Goal: Use online tool/utility: Utilize a website feature to perform a specific function

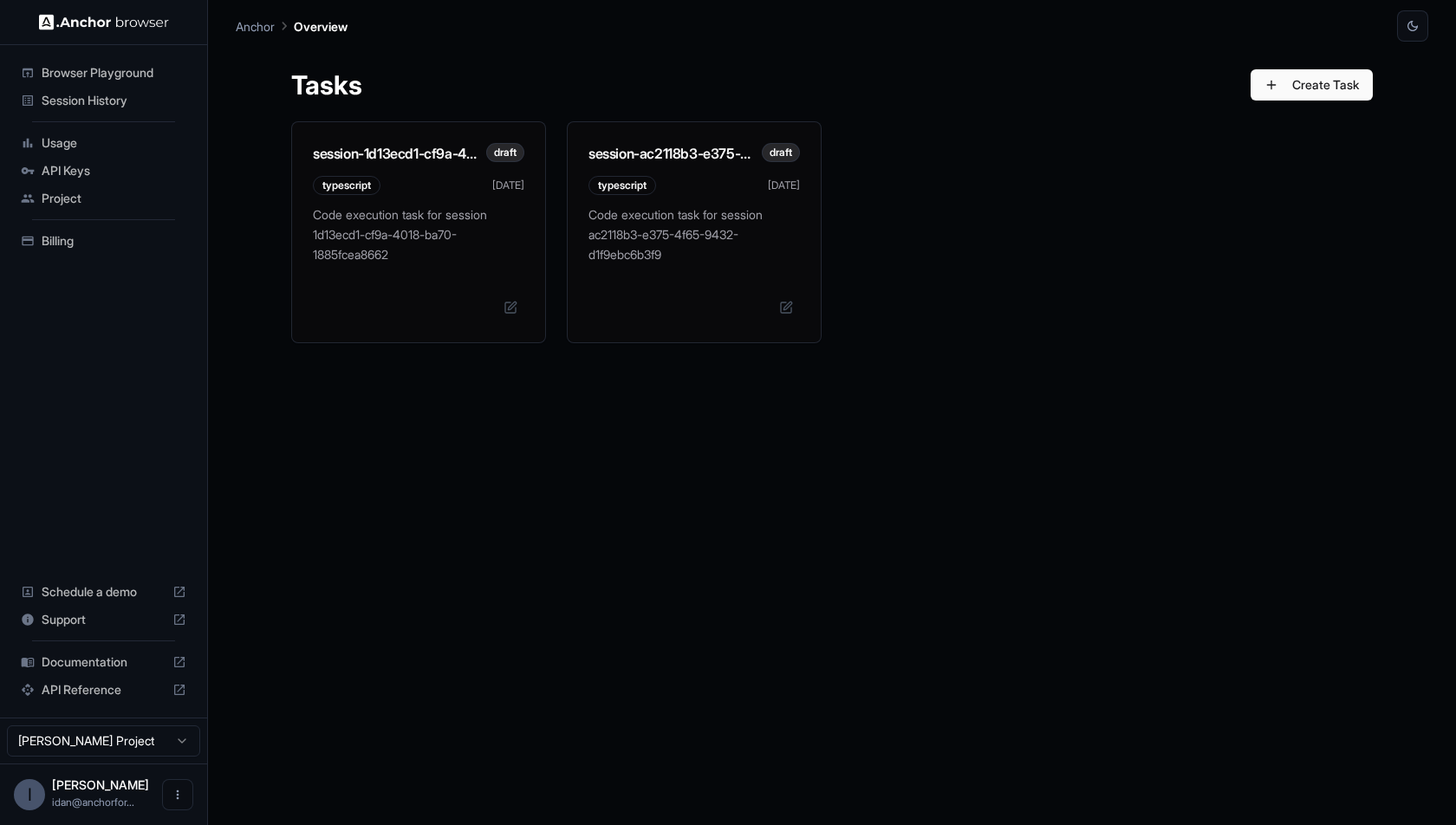
click at [582, 396] on div "session-1d13ecd1-cf9a-4018-ba70-1885fcea8662 draft typescript [DATE] Code execu…" at bounding box center [831, 460] width 1081 height 676
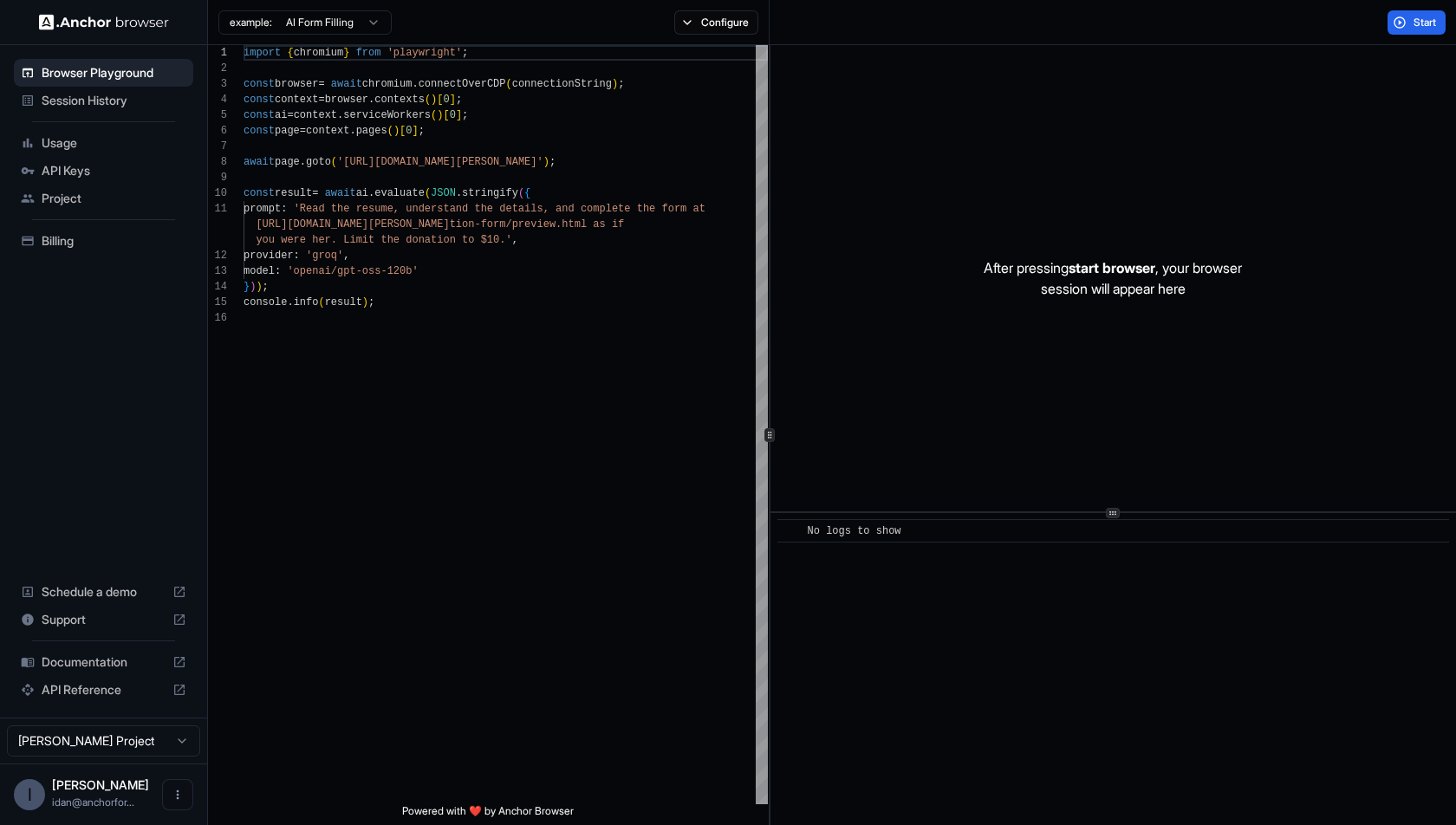
scroll to position [156, 0]
click at [712, 13] on button "Configure" at bounding box center [716, 22] width 84 height 25
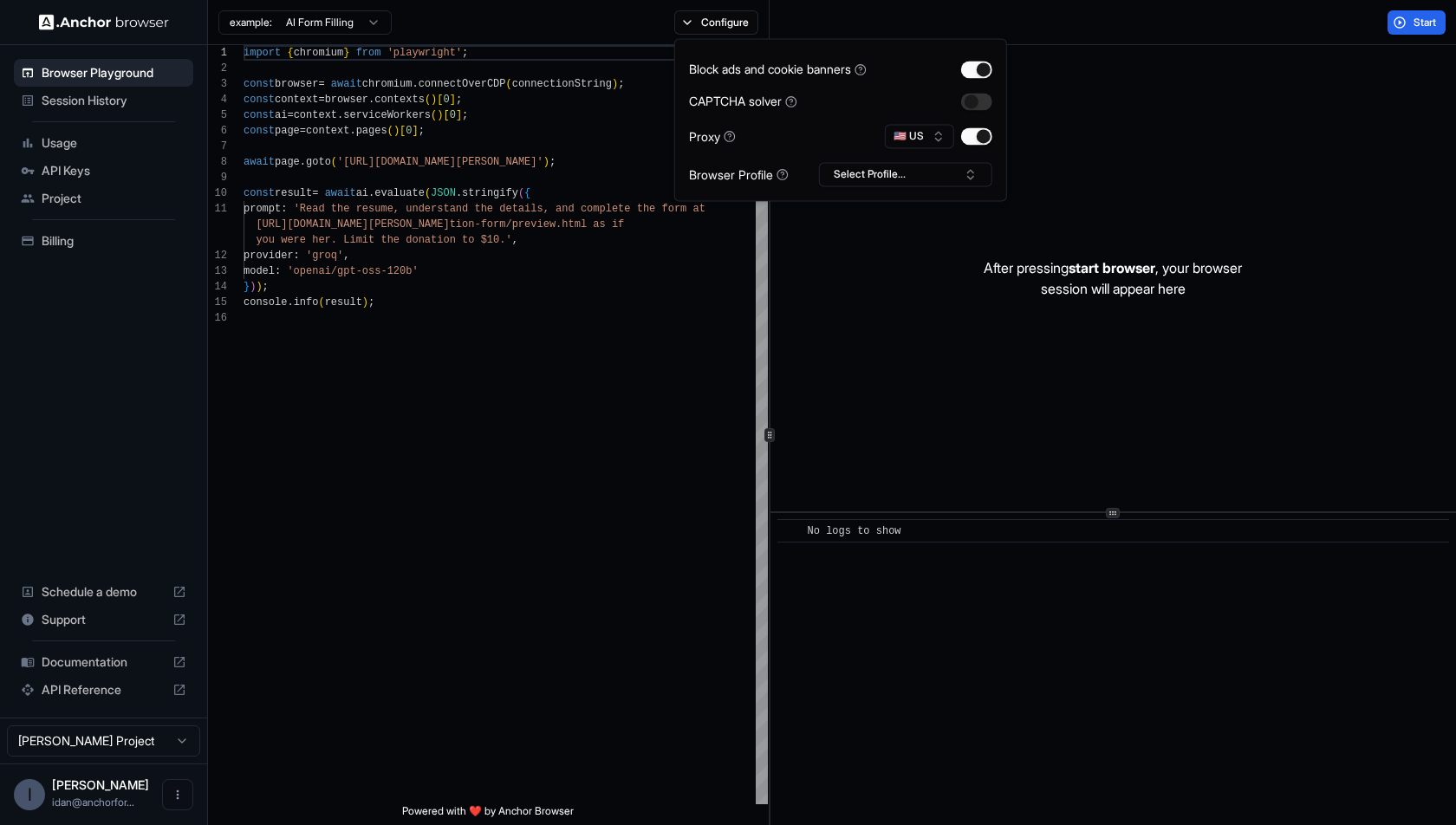
click at [1093, 48] on div "After pressing start browser , your browser session will appear here" at bounding box center [1114, 277] width 686 height 466
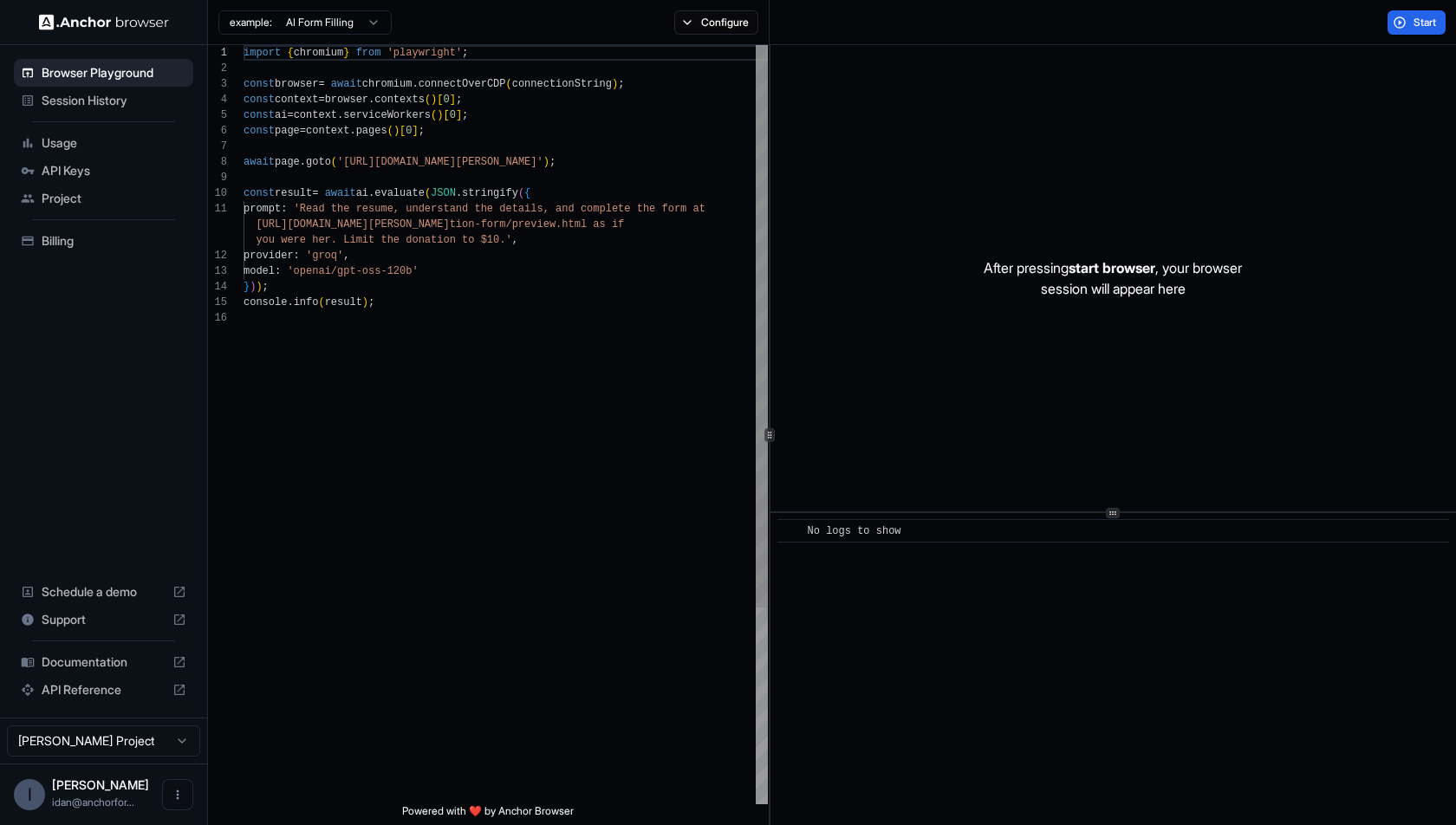
click at [570, 409] on div "import { chromium } from 'playwright' ; const browser = await chromium . connec…" at bounding box center [505, 557] width 525 height 1025
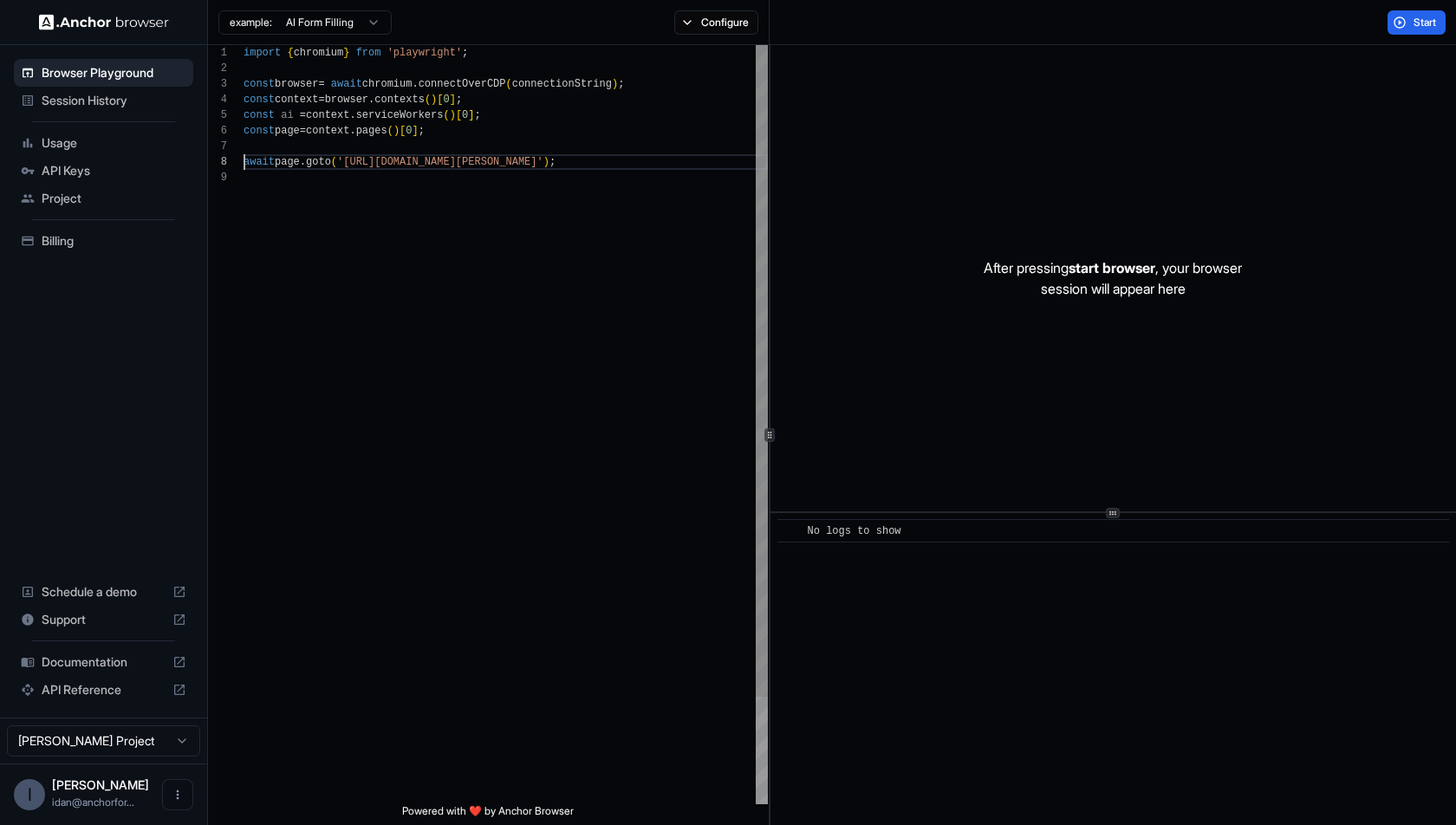
scroll to position [109, 0]
type textarea "**********"
click at [735, 26] on button "Configure" at bounding box center [716, 22] width 84 height 25
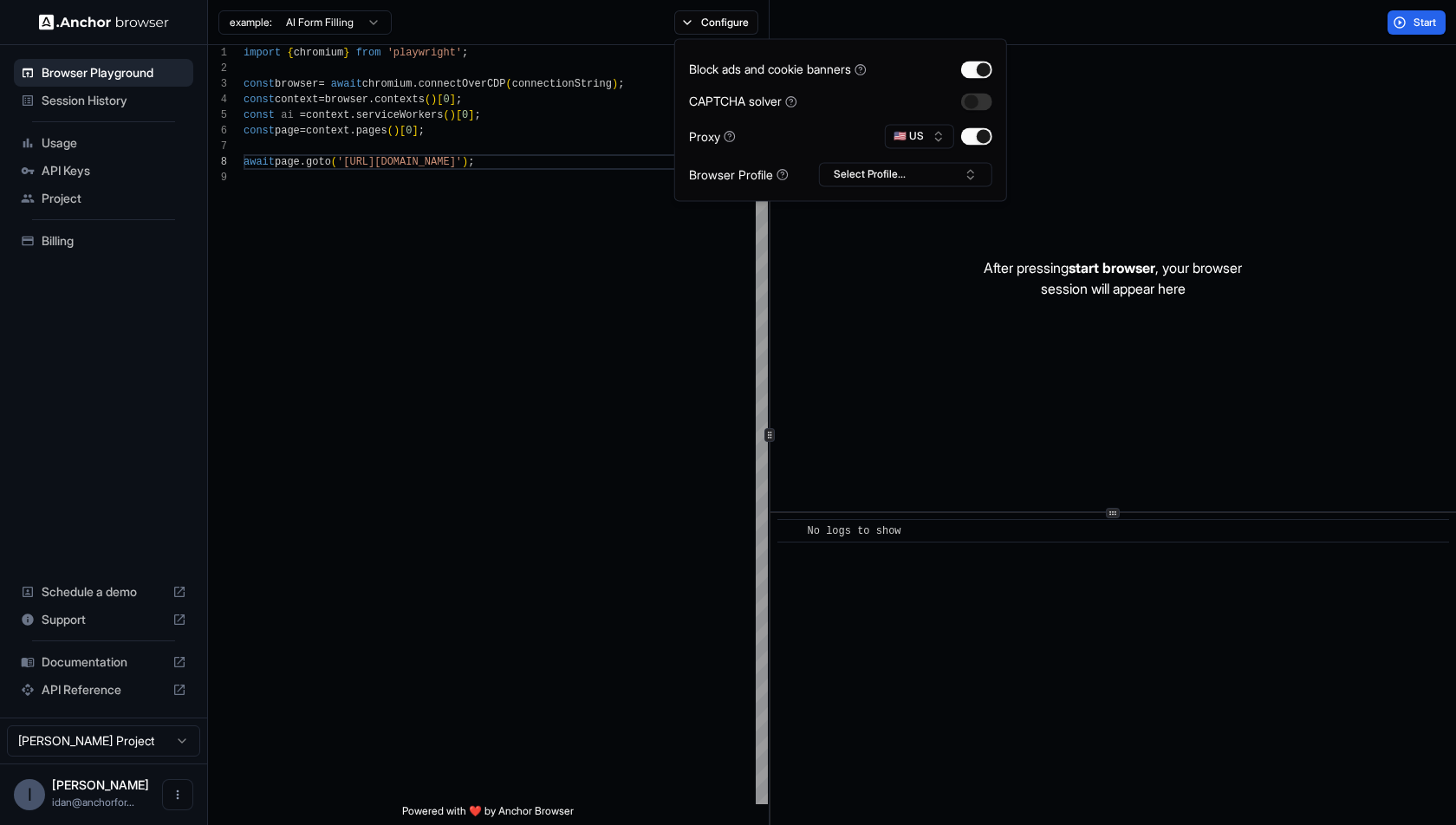
click at [883, 12] on div "Start" at bounding box center [1114, 22] width 687 height 45
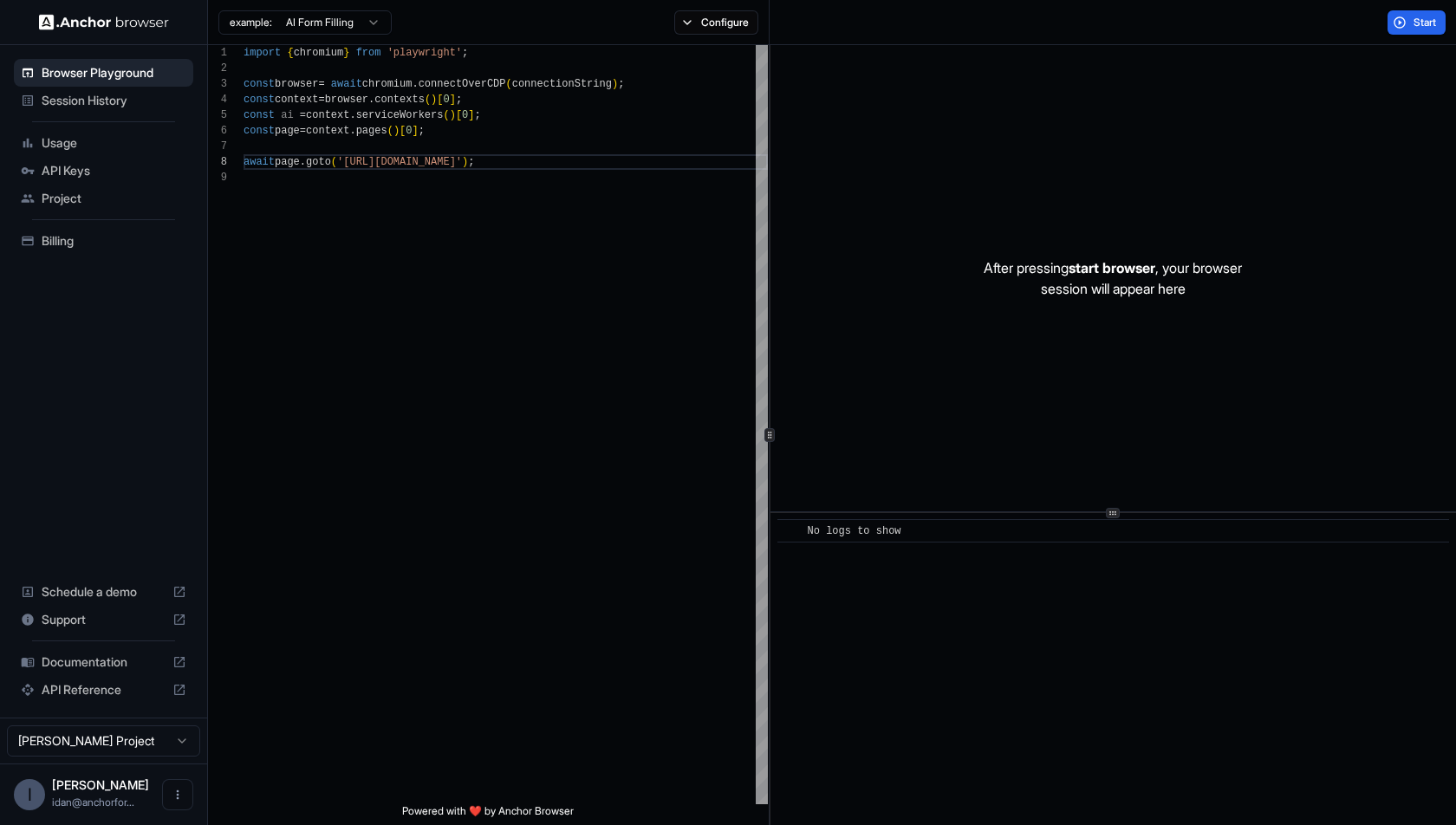
click at [1388, 9] on div "Start" at bounding box center [1114, 22] width 687 height 45
click at [1390, 19] on button "Start" at bounding box center [1417, 22] width 58 height 25
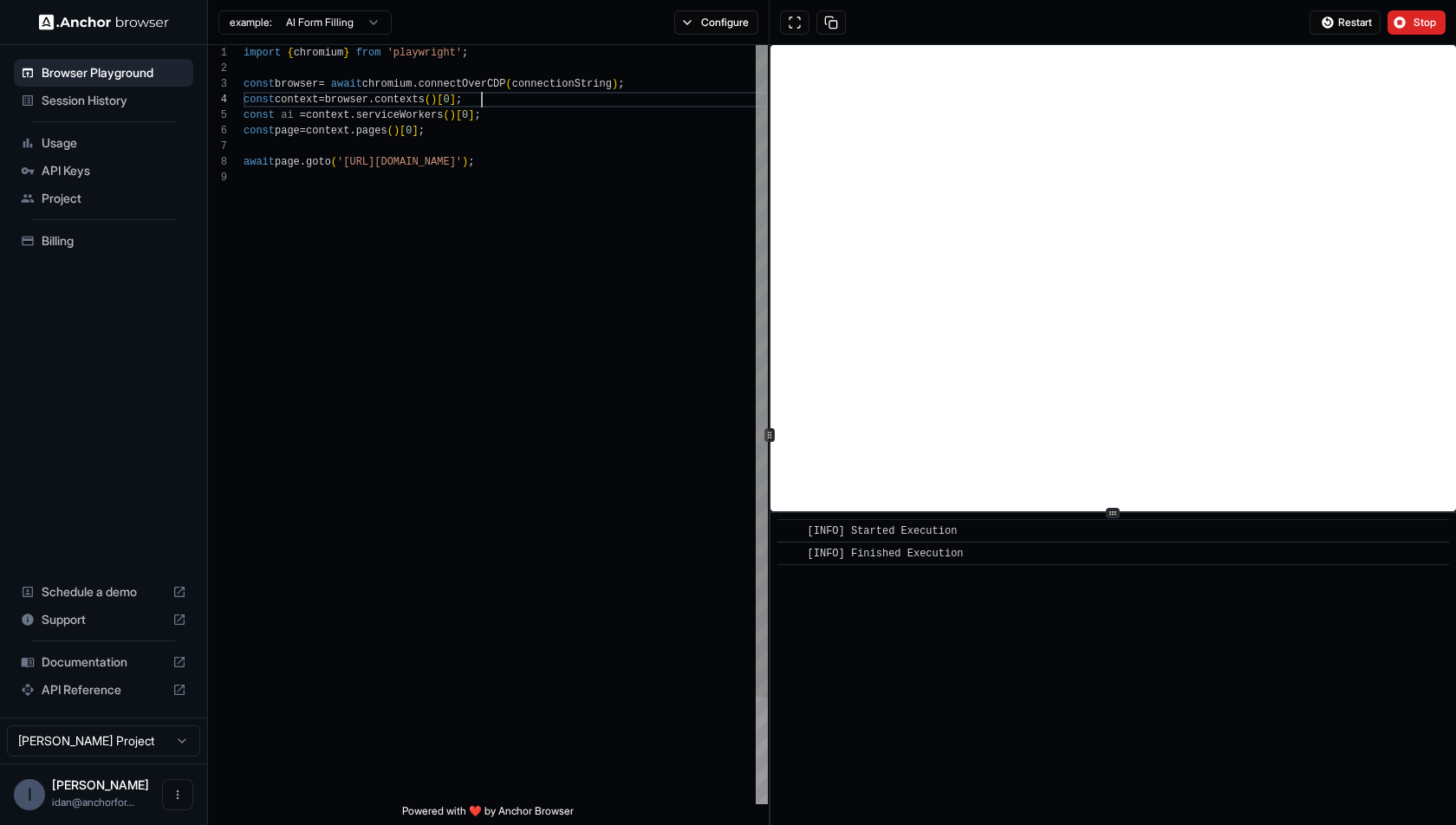
scroll to position [46, 0]
click at [679, 93] on div "import { chromium } from 'playwright' ; const browser = await chromium . connec…" at bounding box center [505, 487] width 525 height 885
click at [732, 34] on button "Configure" at bounding box center [716, 22] width 84 height 25
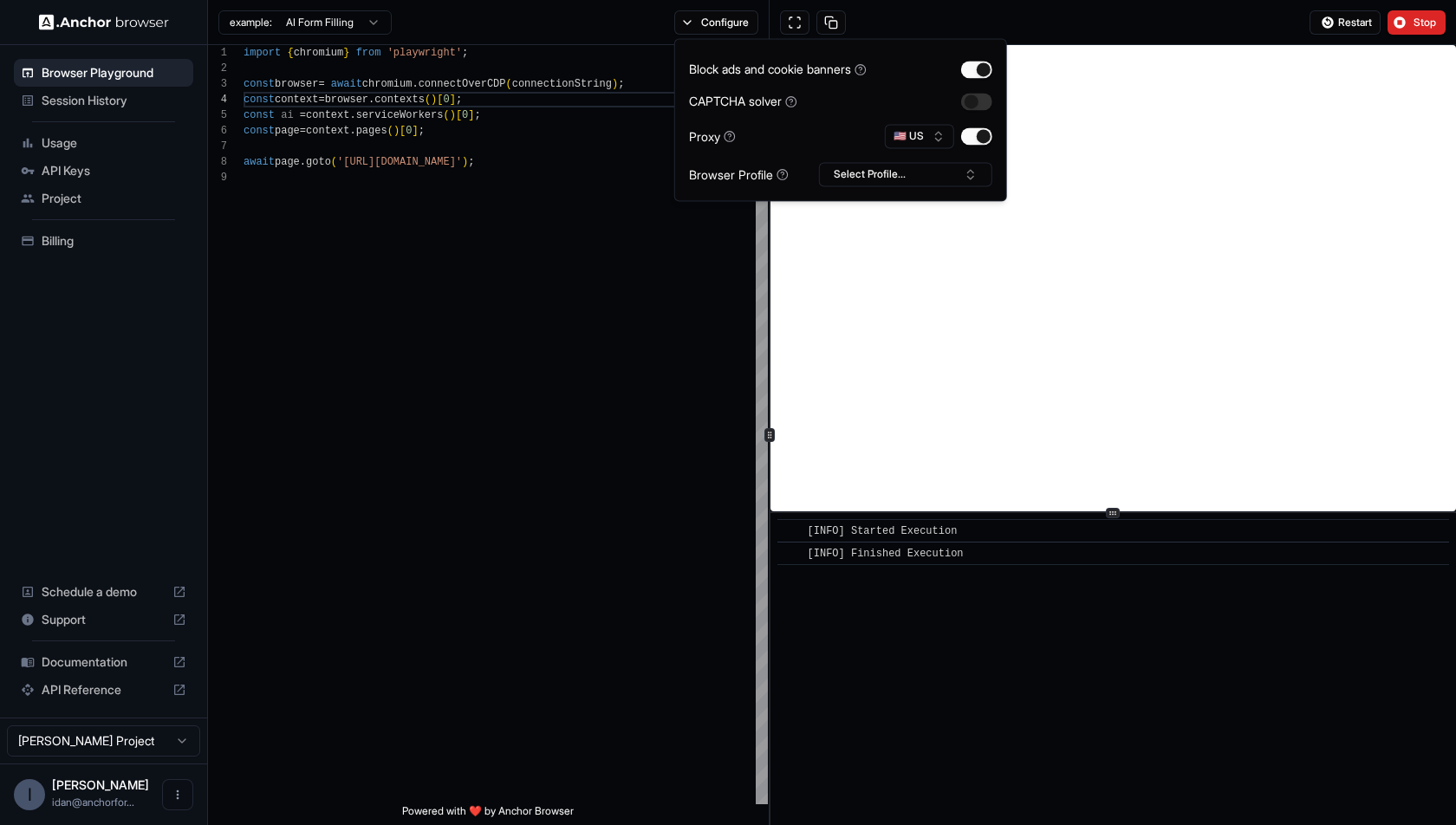
type button "on"
click at [661, 375] on div "import { chromium } from 'playwright' ; const browser = await chromium . connec…" at bounding box center [505, 487] width 525 height 885
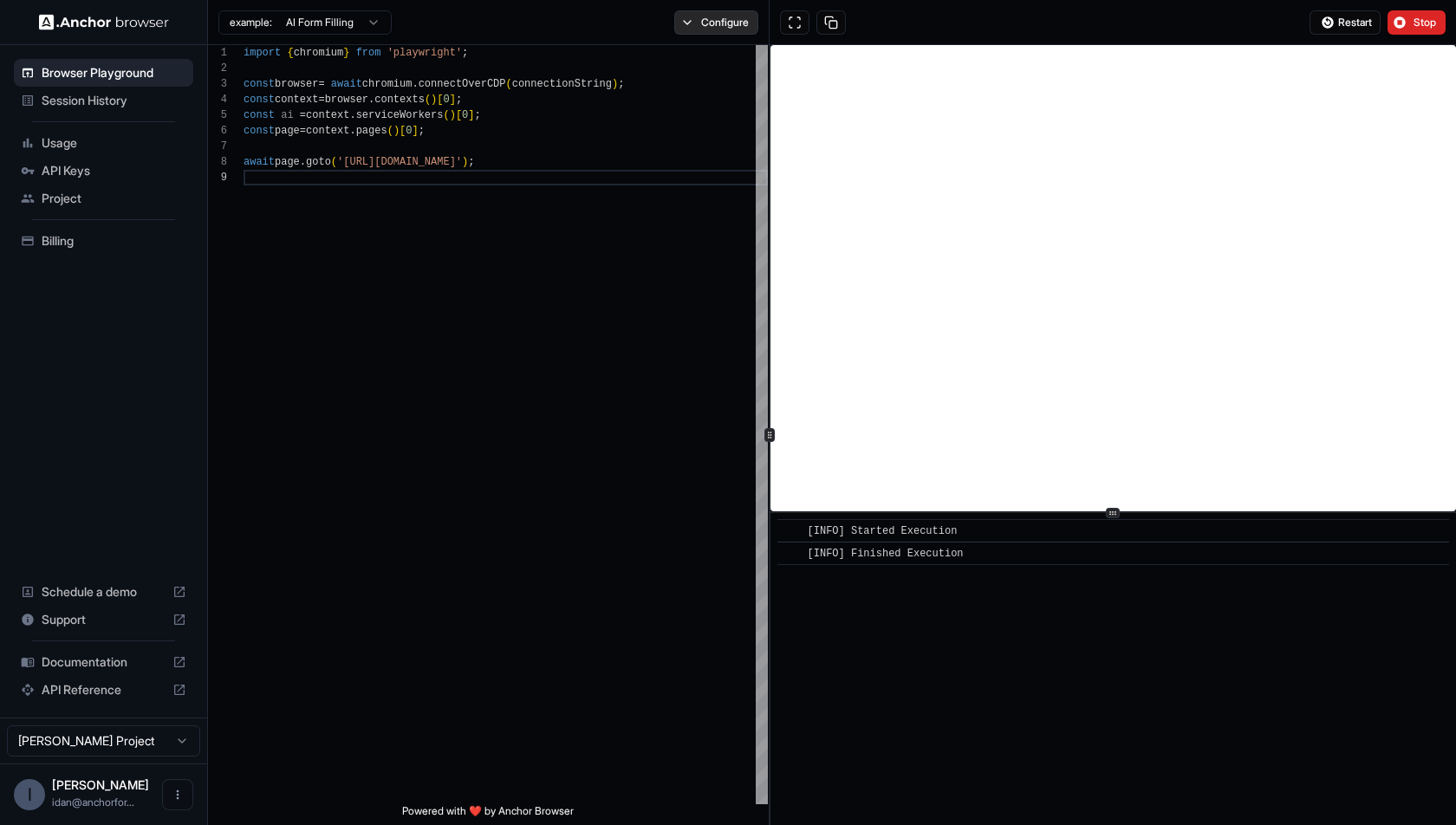
click at [707, 31] on button "Configure" at bounding box center [716, 22] width 84 height 25
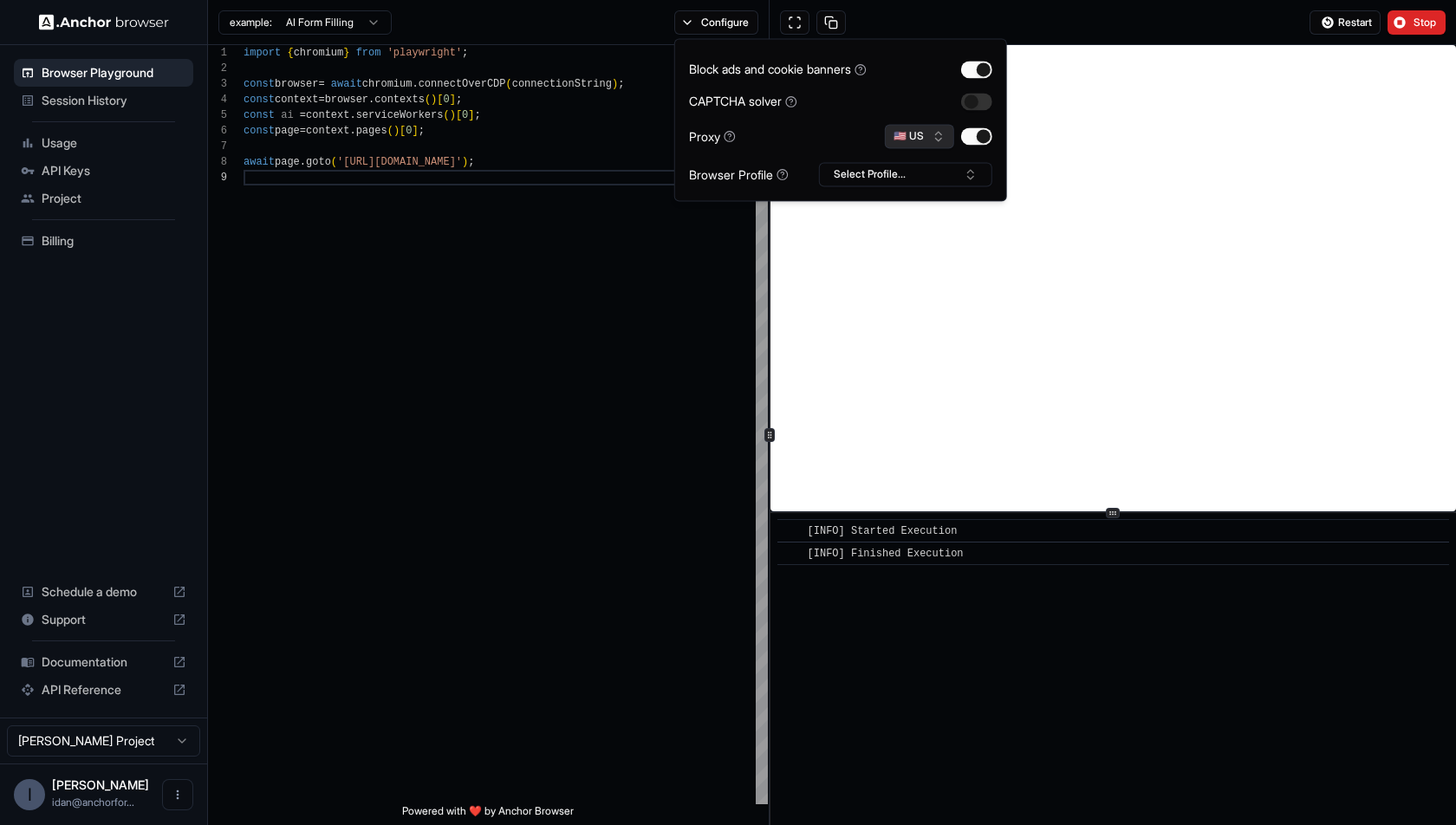
click at [916, 136] on button "🇺🇸 US" at bounding box center [919, 136] width 70 height 25
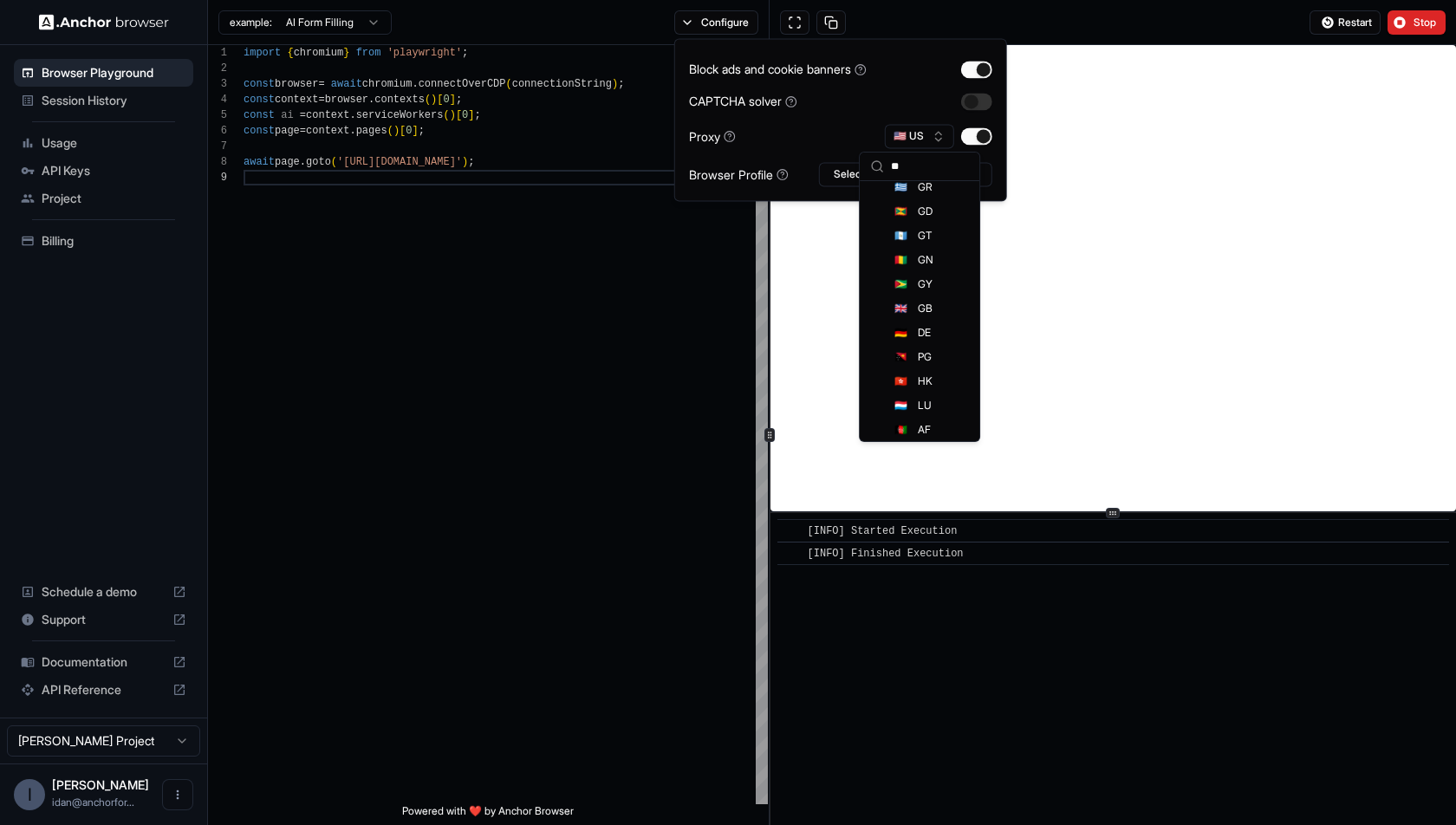
scroll to position [52, 0]
type input "***"
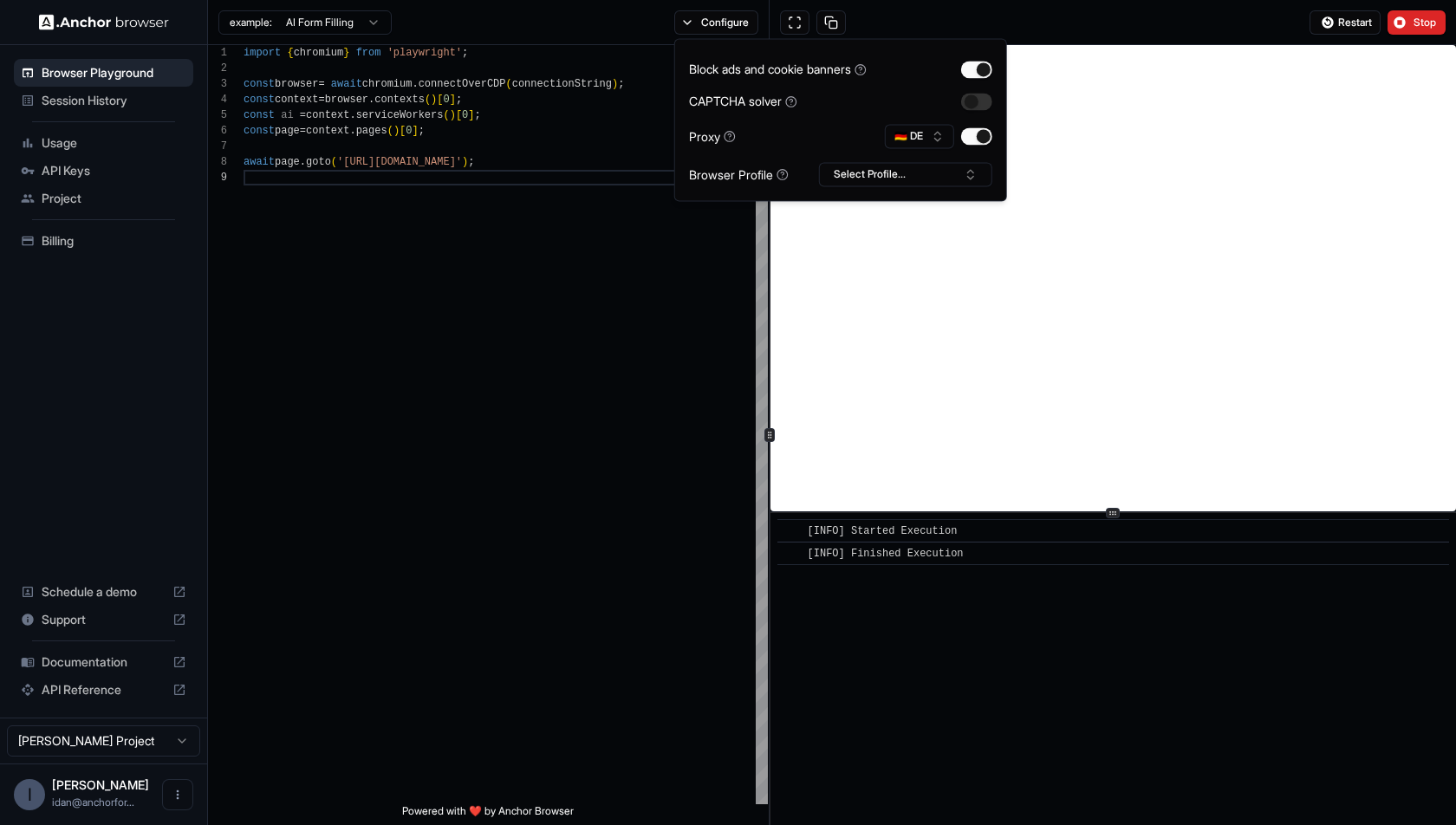
click at [1119, 25] on div "Restart Stop" at bounding box center [1114, 22] width 687 height 45
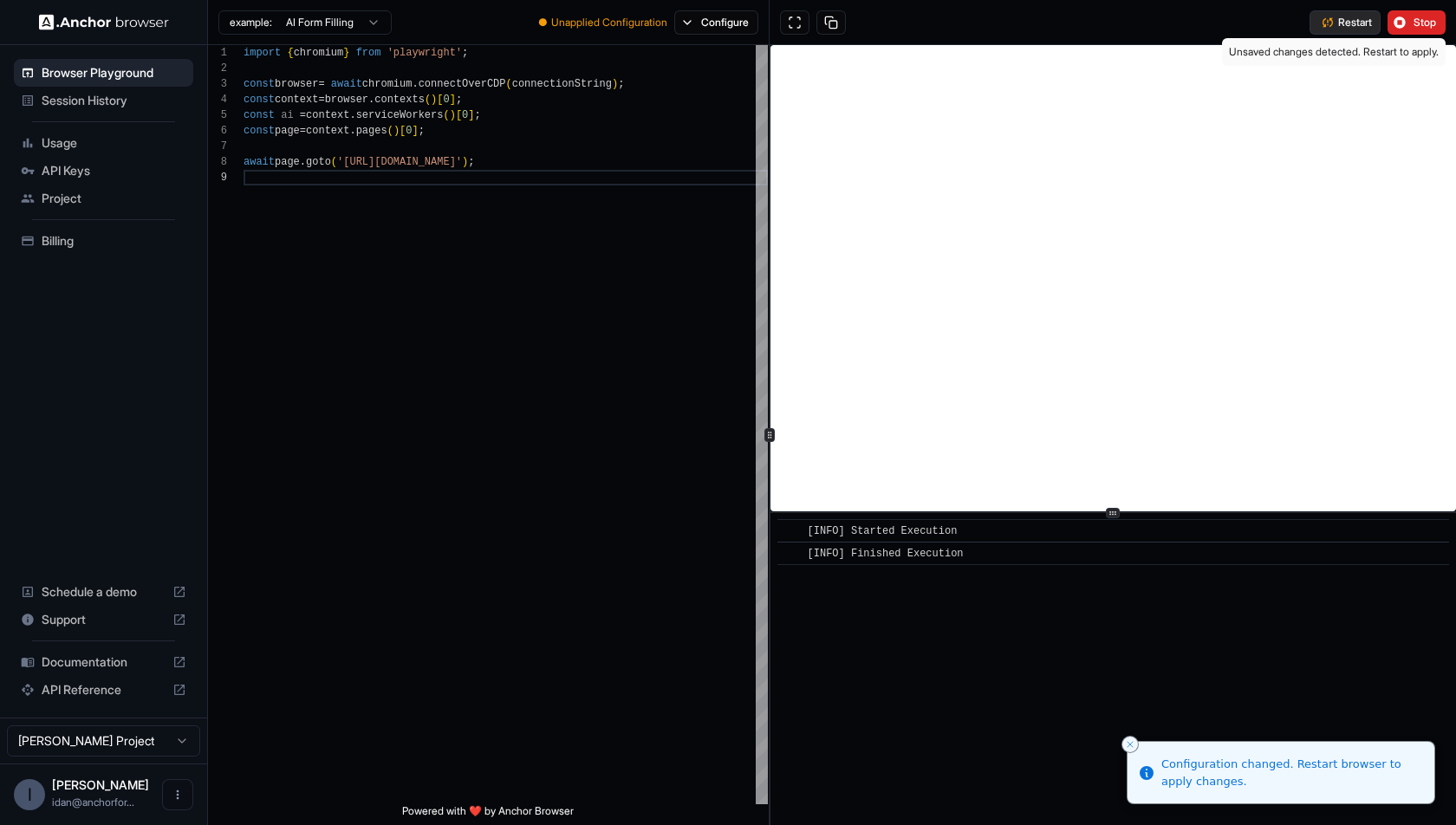
click at [1364, 23] on span "Restart" at bounding box center [1355, 22] width 34 height 14
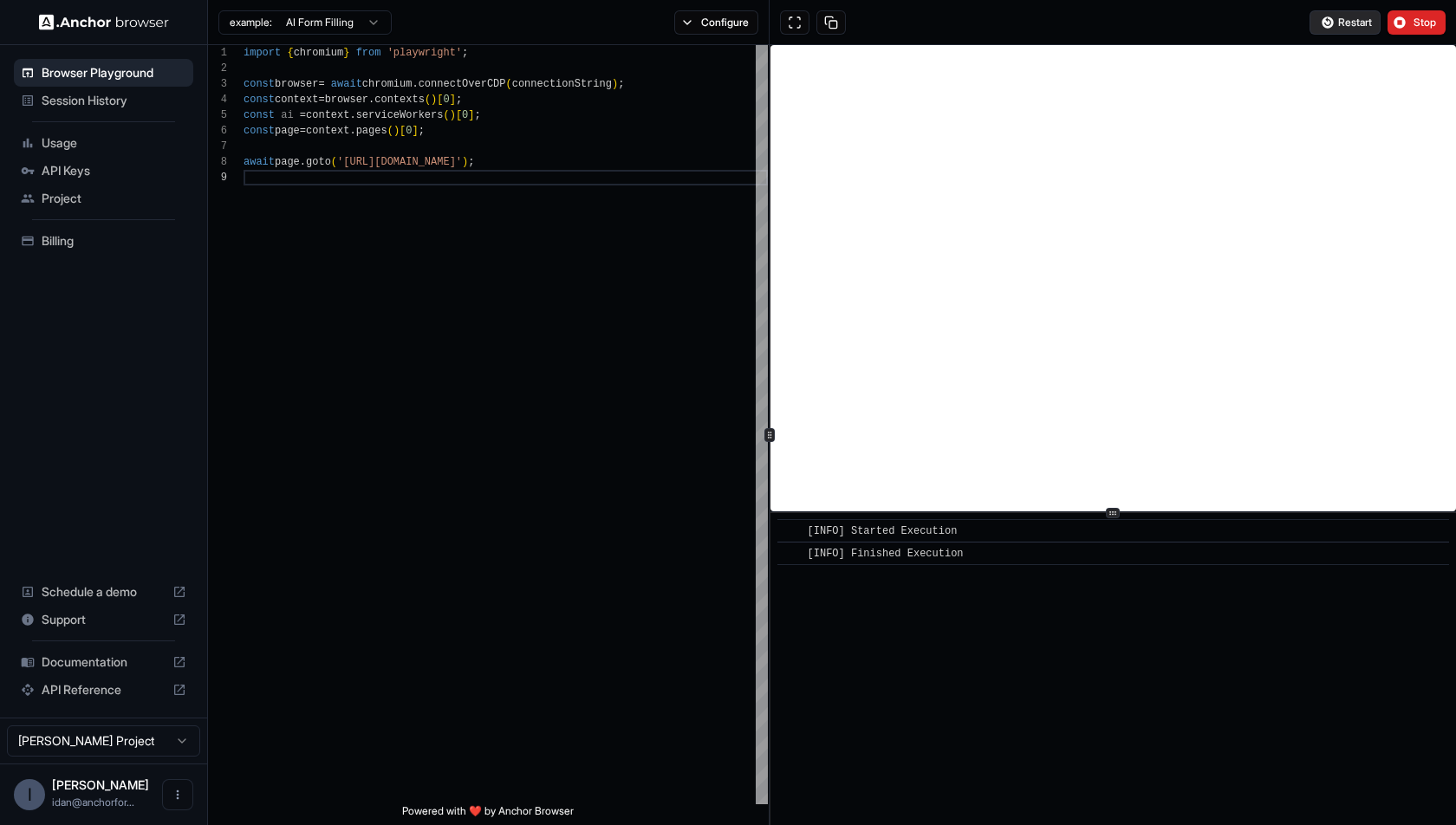
click at [1341, 13] on button "Restart" at bounding box center [1345, 22] width 71 height 25
click at [706, 40] on div "example: AI Form Filling Configure" at bounding box center [488, 22] width 561 height 45
click at [718, 16] on button "Configure" at bounding box center [716, 22] width 84 height 25
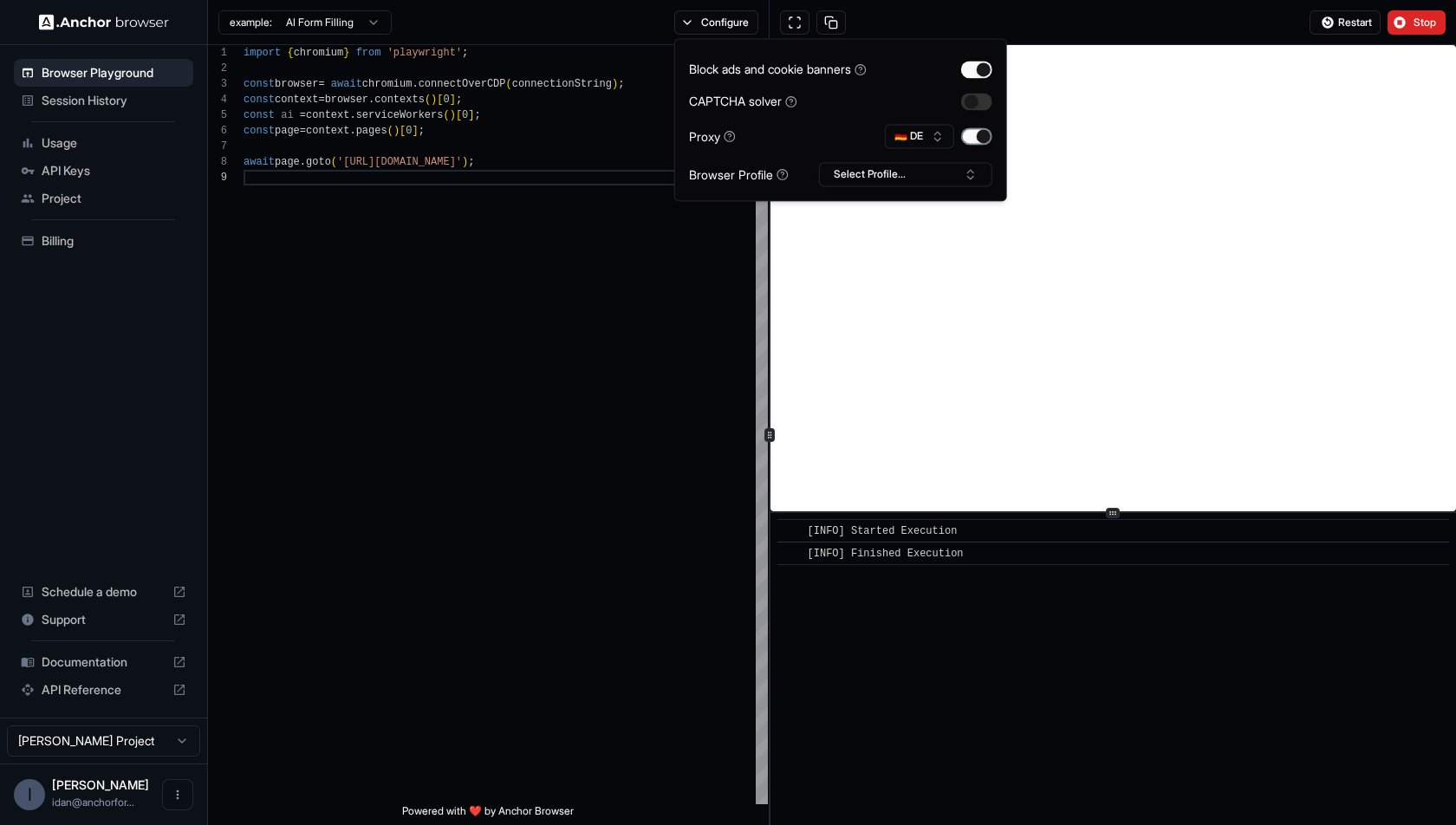
click at [972, 130] on button "button" at bounding box center [977, 136] width 31 height 17
click at [1234, 24] on div "Restart Stop" at bounding box center [1114, 22] width 687 height 45
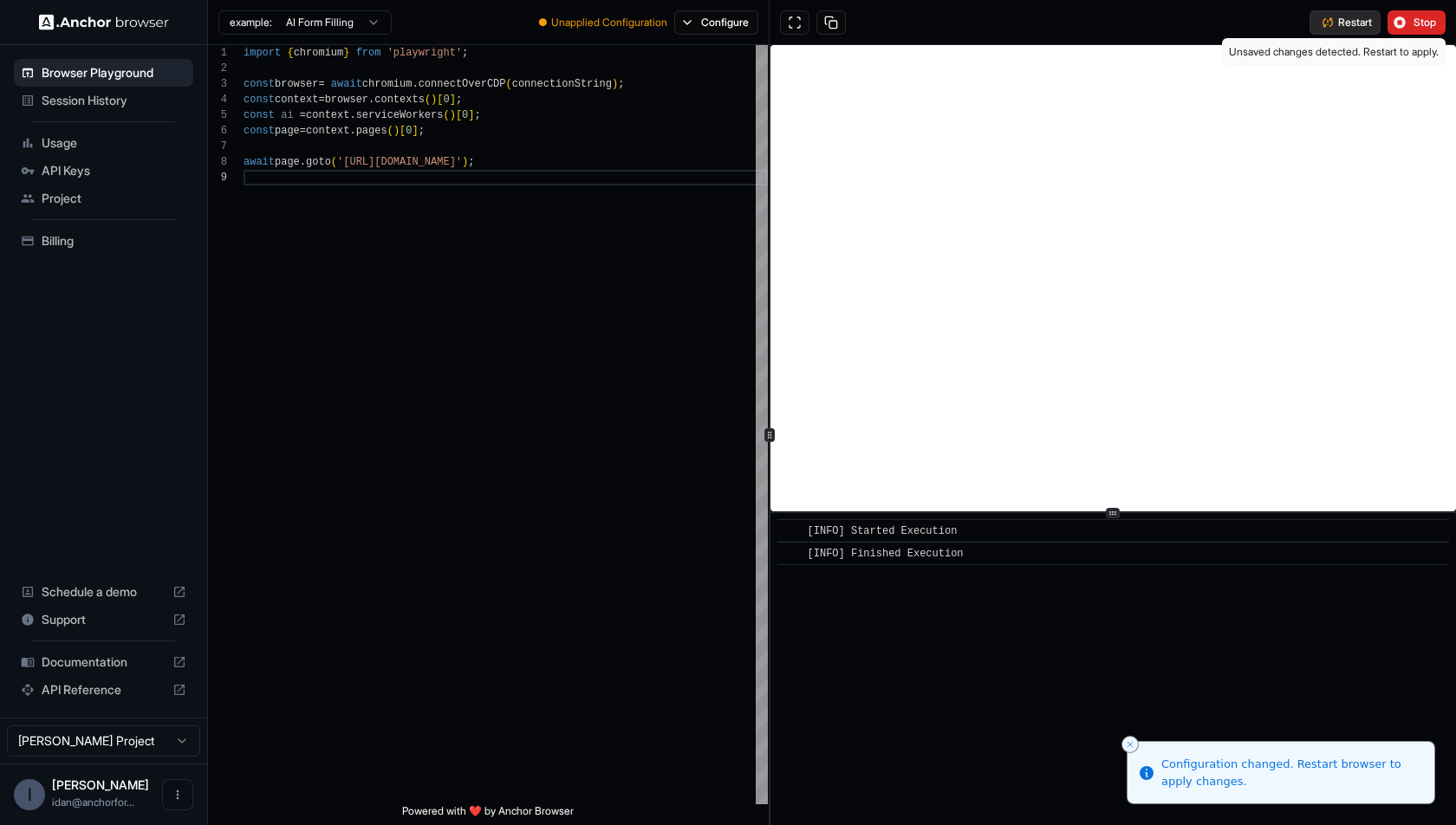
click at [1321, 25] on button "Restart" at bounding box center [1345, 22] width 71 height 25
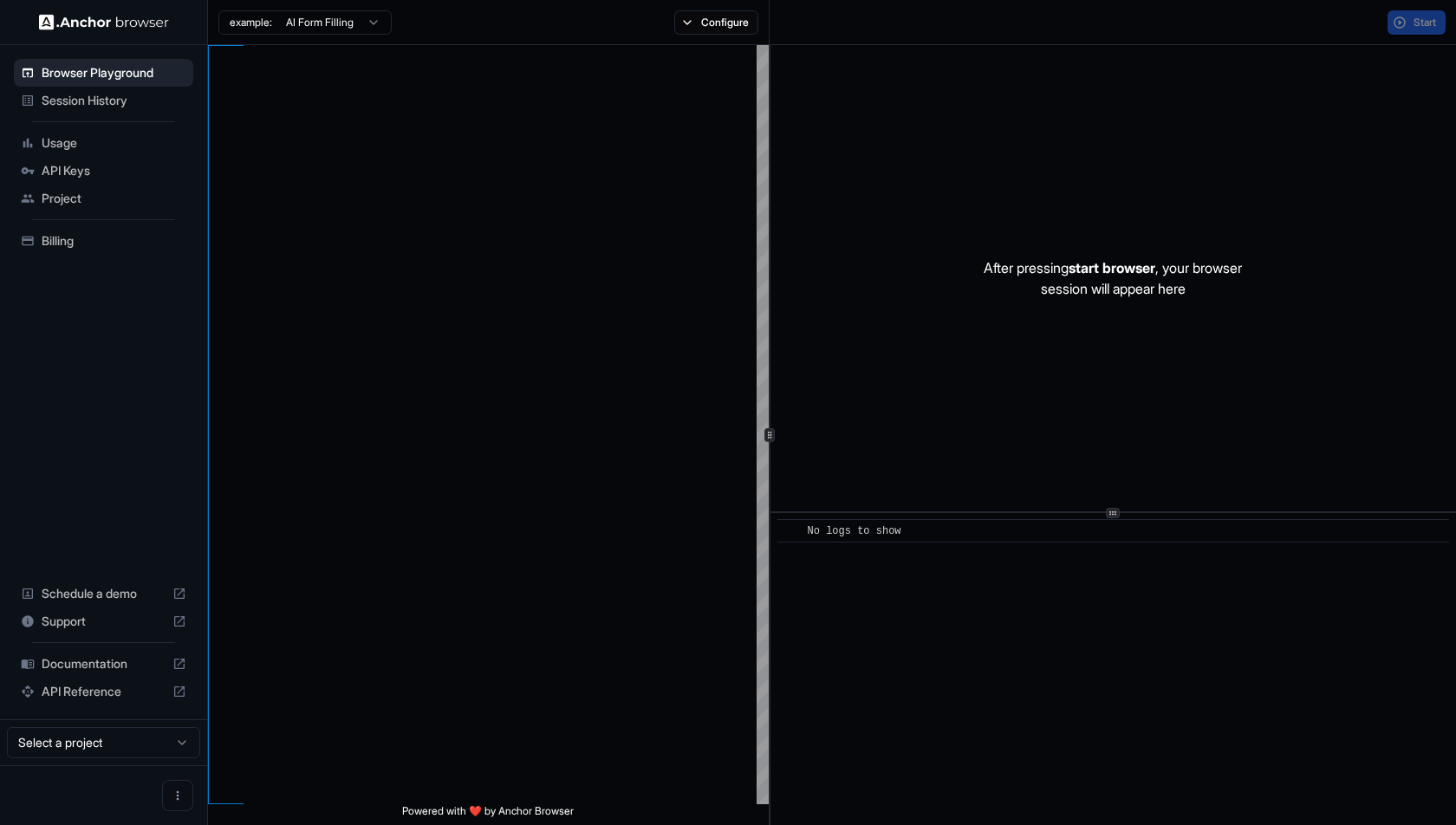
scroll to position [156, 0]
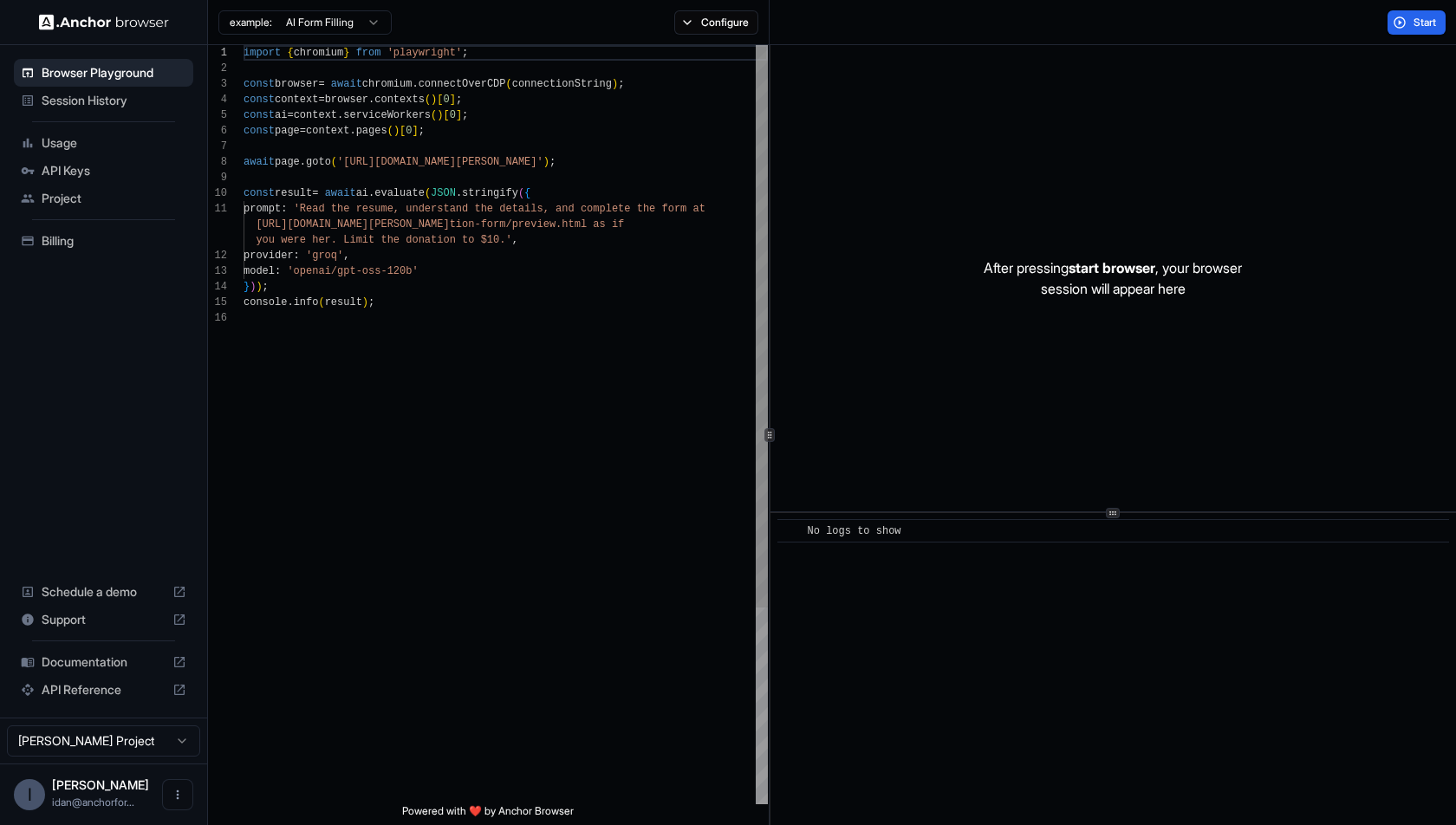
click at [386, 170] on div "import { chromium } from 'playwright' ; const browser = await chromium . connec…" at bounding box center [505, 557] width 525 height 1025
click at [657, 62] on div "import { chromium } from 'playwright' ; const browser = await chromium . connec…" at bounding box center [505, 557] width 525 height 1025
click at [1417, 33] on button "Start" at bounding box center [1417, 22] width 58 height 25
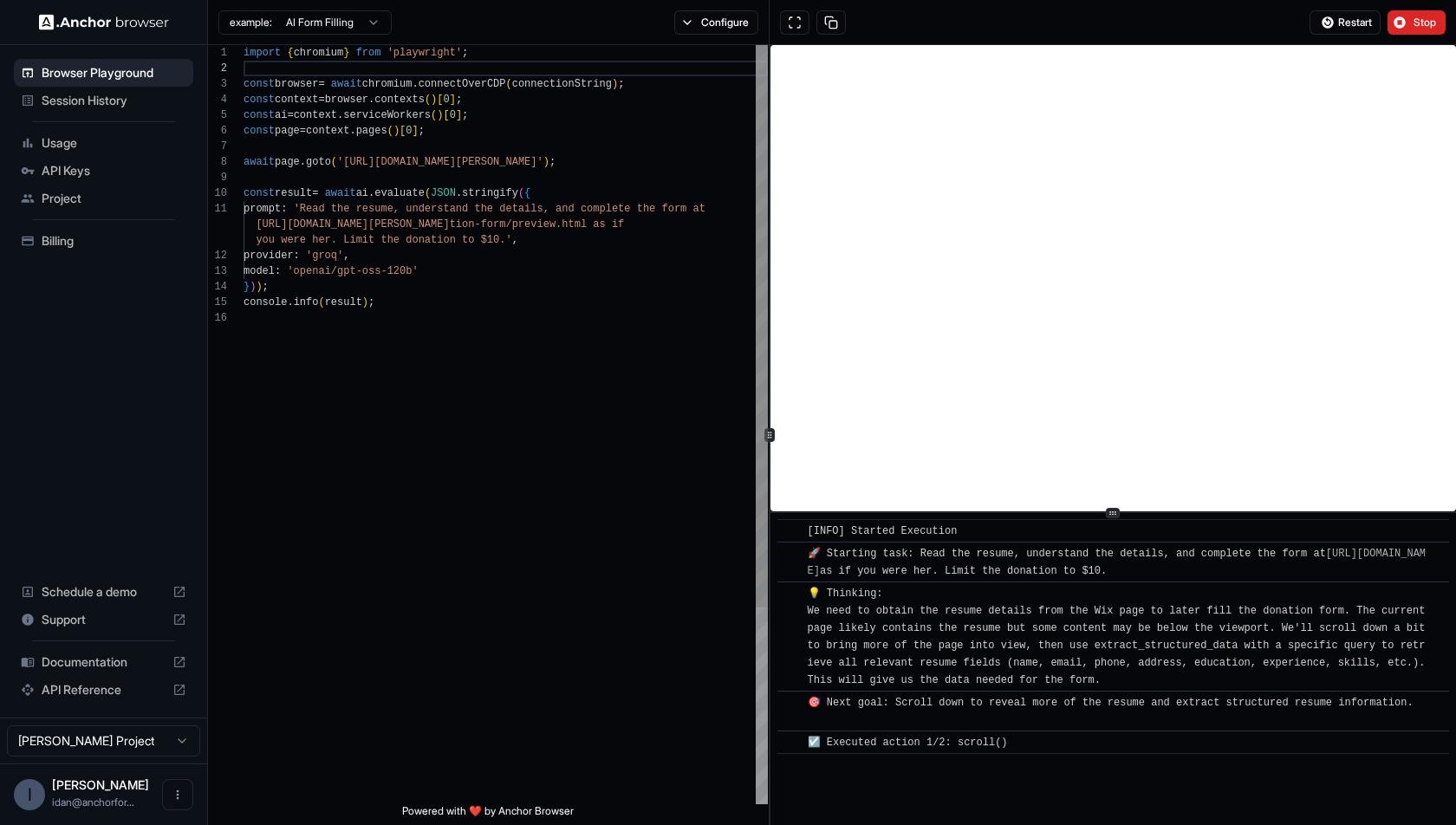
click at [262, 172] on div "import { chromium } from 'playwright' ; const browser = await chromium . connec…" at bounding box center [505, 557] width 525 height 1025
click at [276, 162] on div "import { chromium } from 'playwright' ; const browser = await chromium . connec…" at bounding box center [505, 557] width 525 height 1025
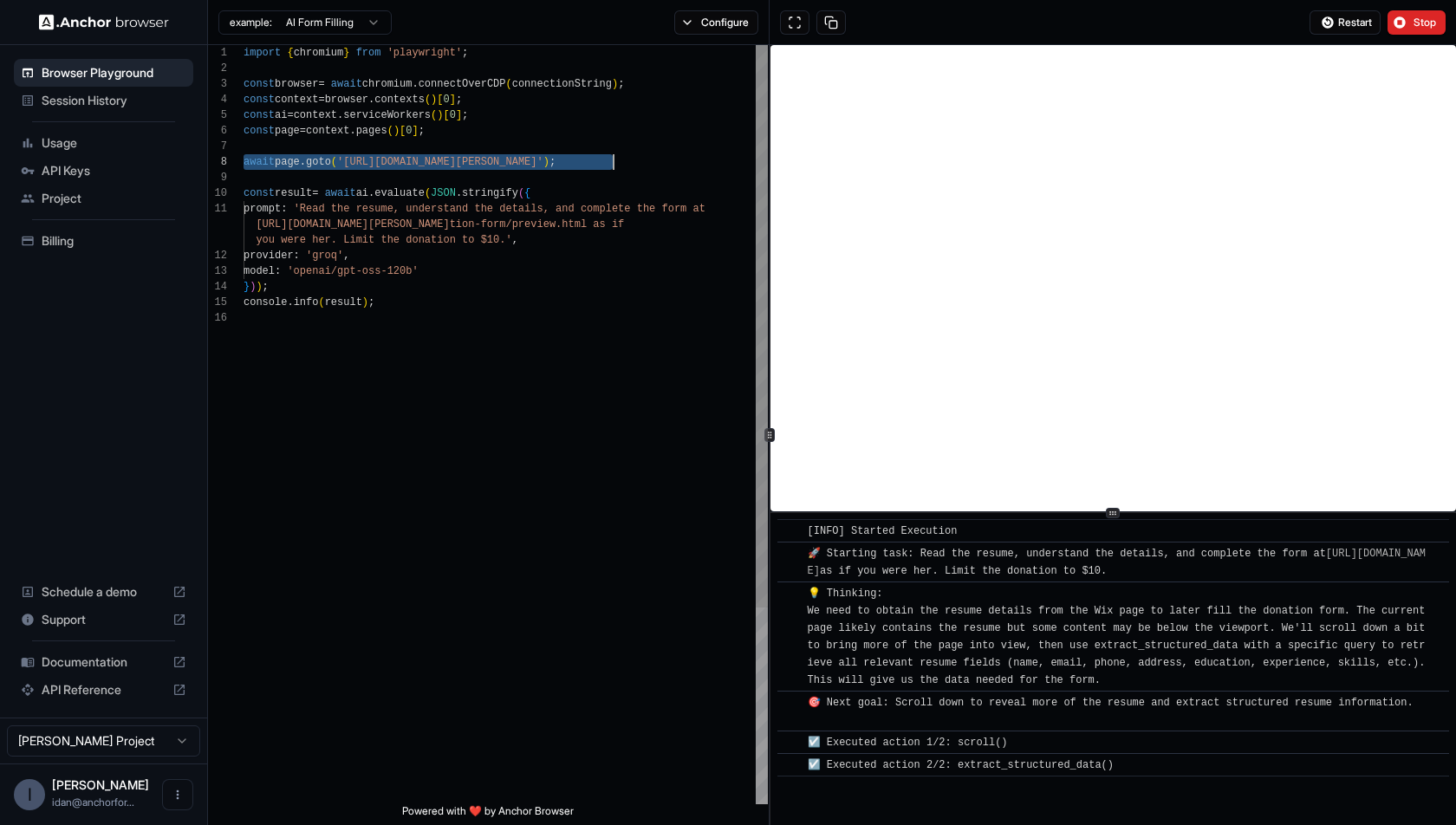
drag, startPoint x: 276, startPoint y: 162, endPoint x: 625, endPoint y: 162, distance: 349.0
click at [625, 162] on div "import { chromium } from 'playwright' ; const browser = await chromium . connec…" at bounding box center [505, 557] width 525 height 1025
click at [528, 243] on div "import { chromium } from 'playwright' ; const browser = await chromium . connec…" at bounding box center [505, 557] width 525 height 1025
click at [575, 77] on div "import { chromium } from 'playwright' ; const browser = await chromium . connec…" at bounding box center [505, 557] width 525 height 1025
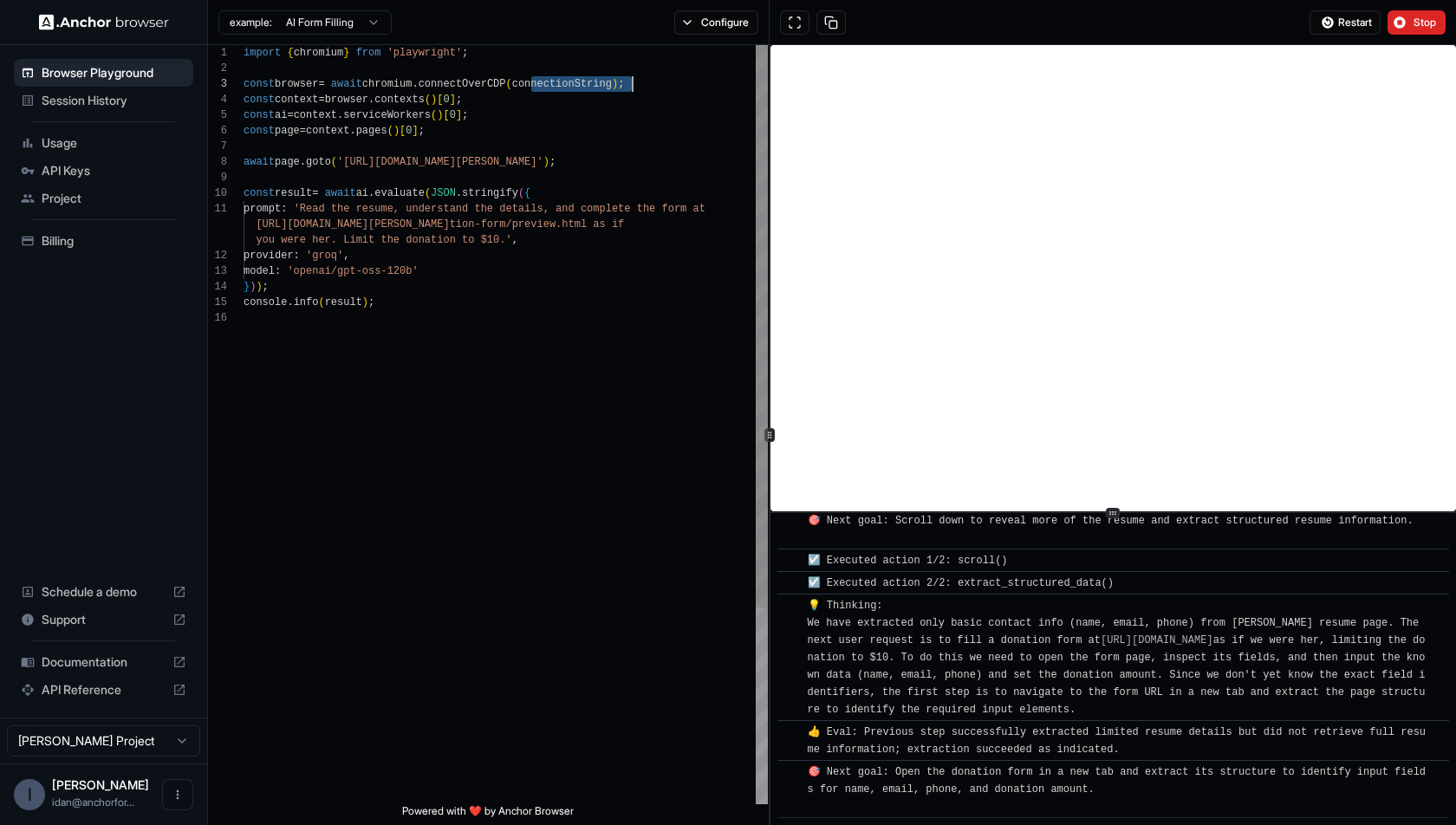
click at [575, 77] on div "import { chromium } from 'playwright' ; const browser = await chromium . connec…" at bounding box center [505, 557] width 525 height 1025
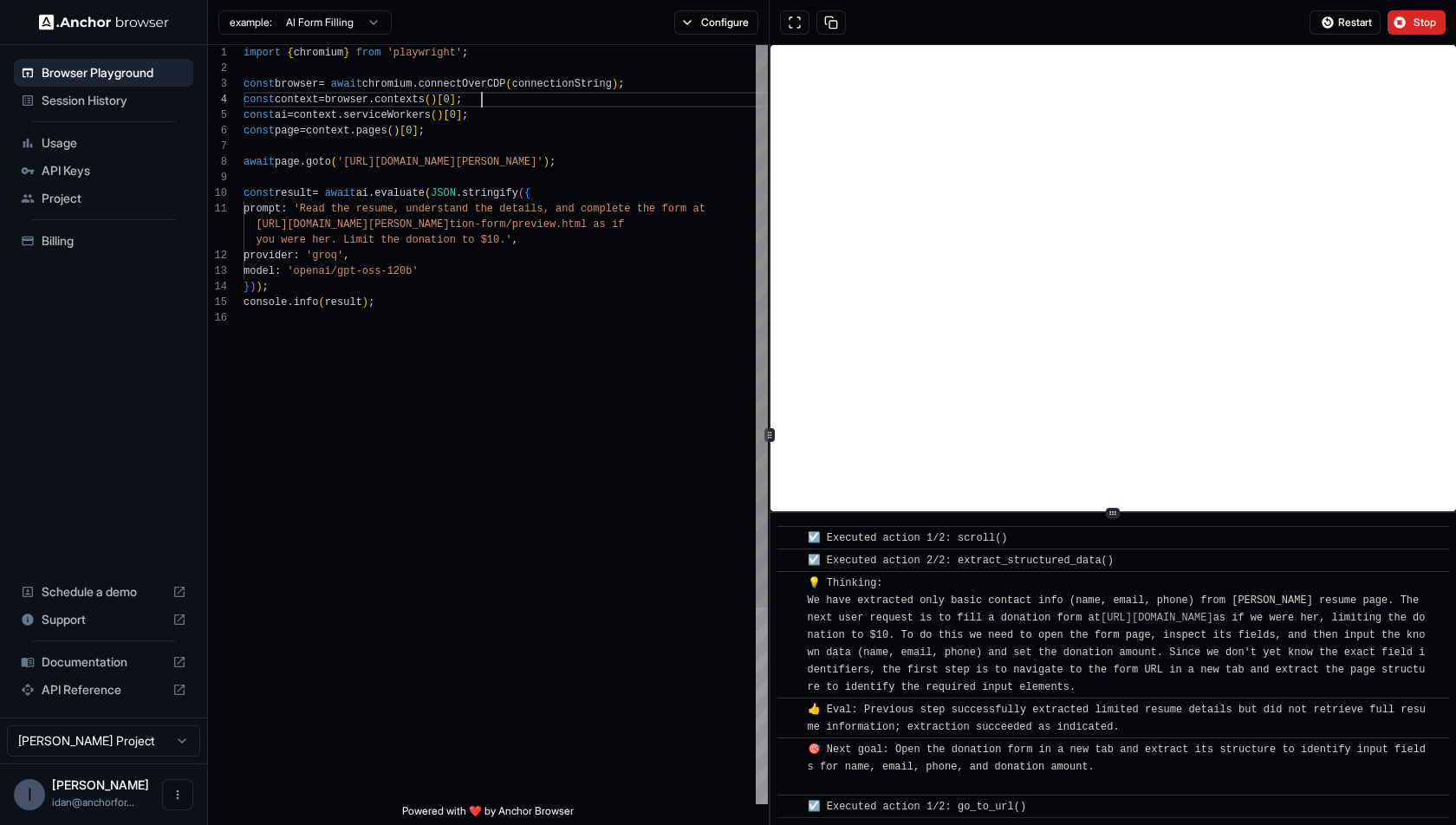
scroll to position [46, 0]
click at [579, 98] on div "import { chromium } from 'playwright' ; const browser = await chromium . connec…" at bounding box center [505, 557] width 525 height 1025
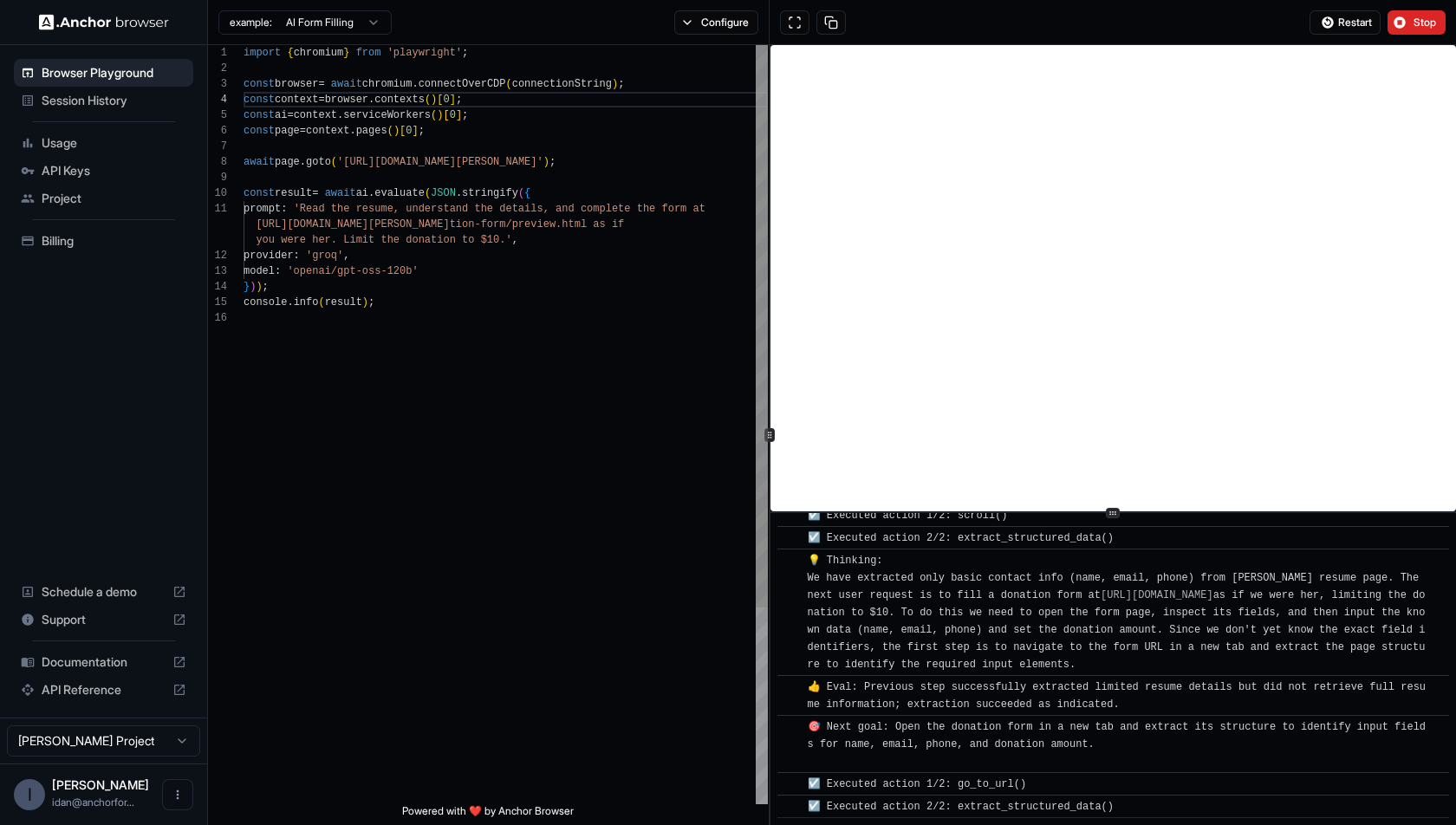
click at [580, 92] on div "import { chromium } from 'playwright' ; const browser = await chromium . connec…" at bounding box center [505, 557] width 525 height 1025
click at [581, 86] on div "import { chromium } from 'playwright' ; const browser = await chromium . connec…" at bounding box center [505, 557] width 525 height 1025
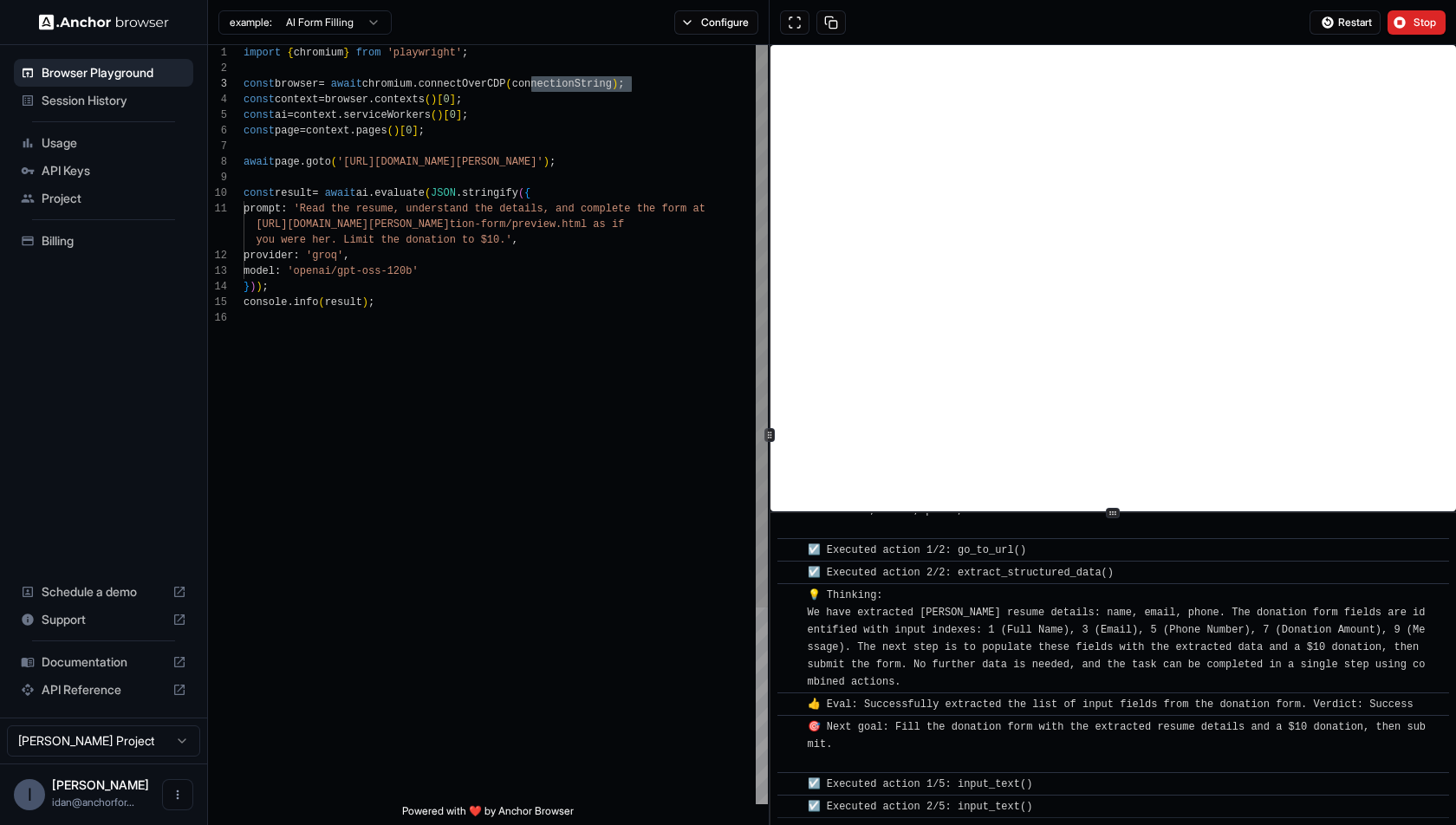
scroll to position [505, 0]
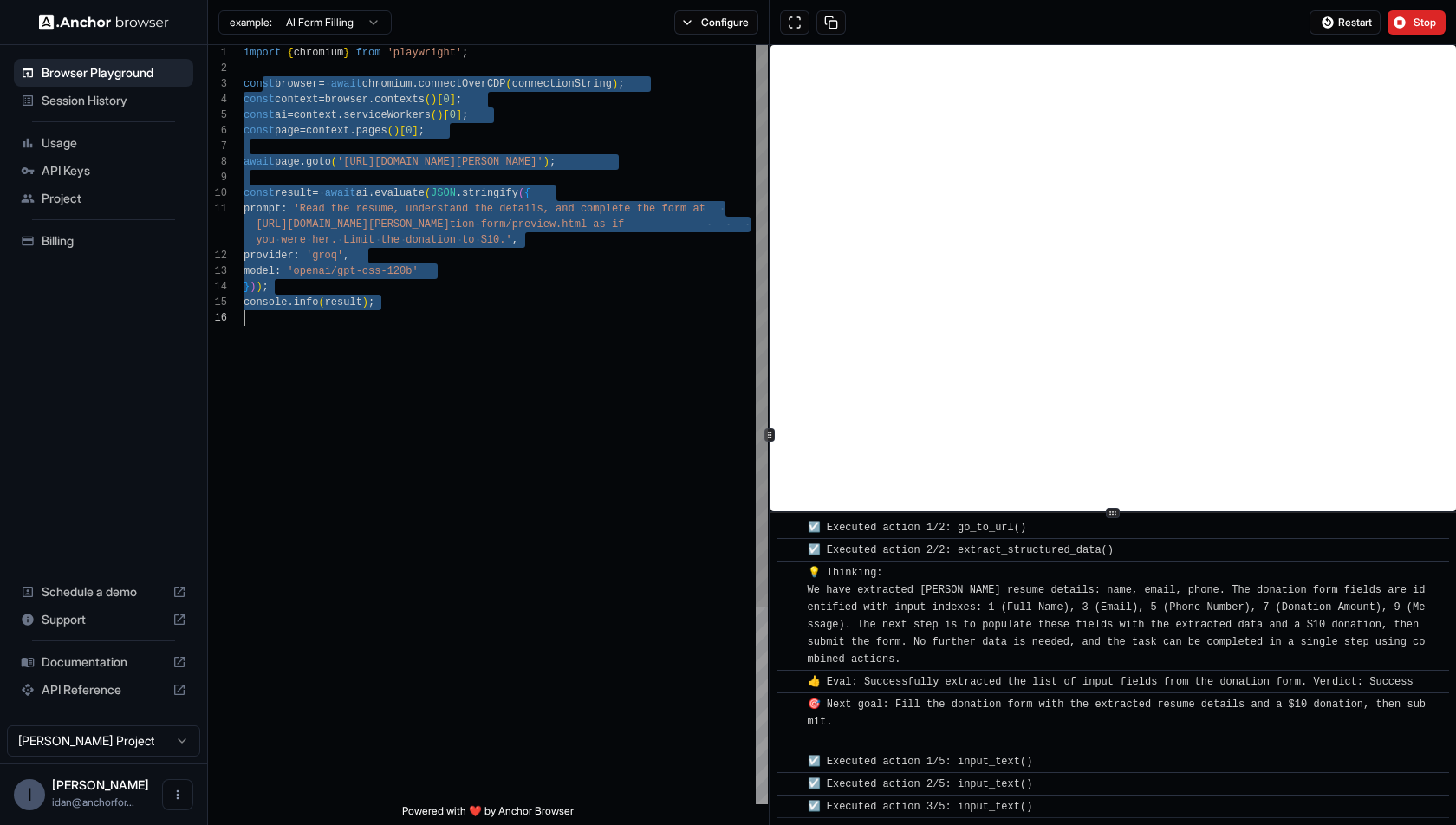
drag, startPoint x: 266, startPoint y: 86, endPoint x: 441, endPoint y: 403, distance: 362.1
click at [441, 402] on div "import { chromium } from 'playwright' ; const browser = await chromium . connec…" at bounding box center [505, 557] width 525 height 1025
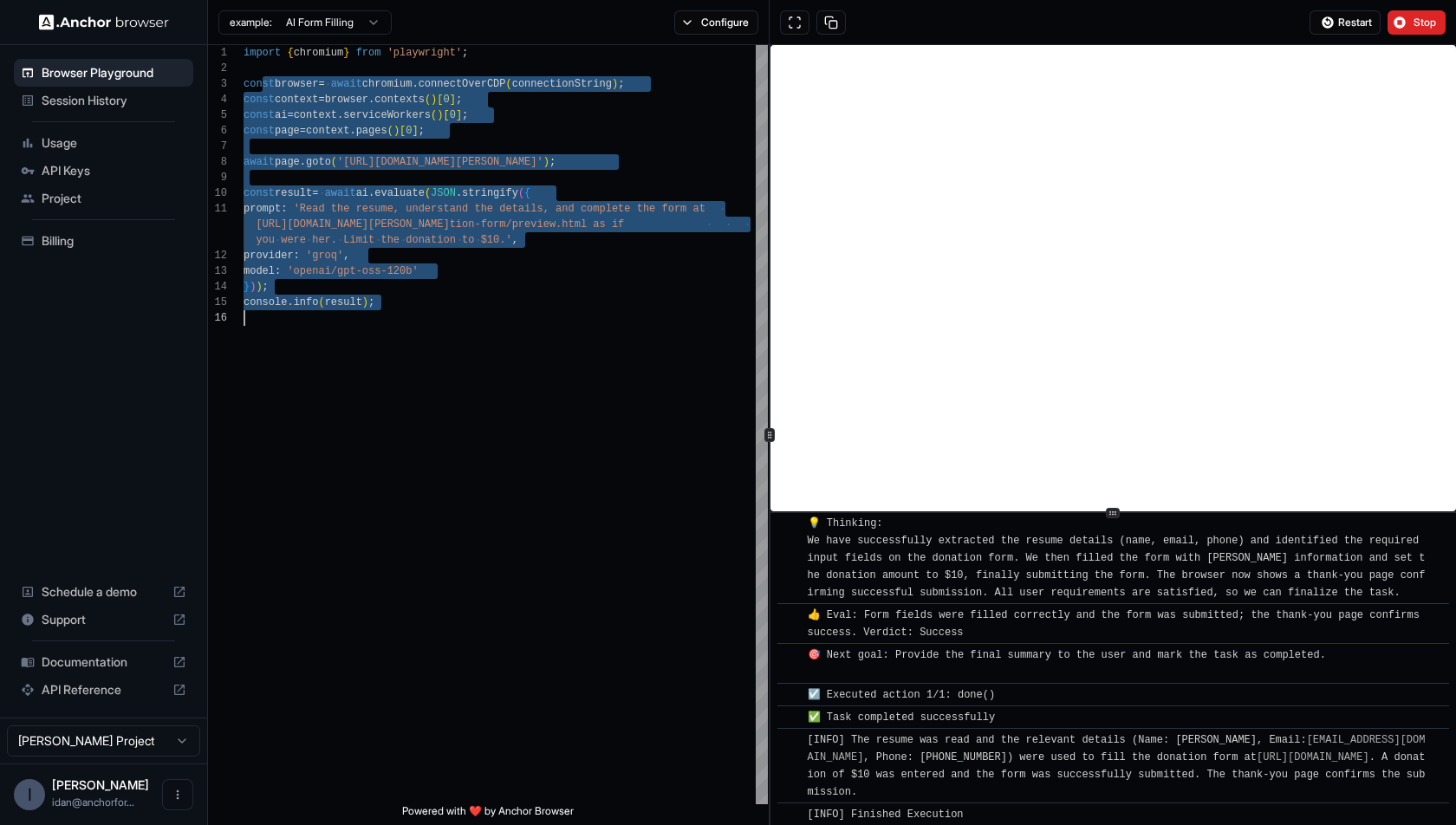
scroll to position [857, 0]
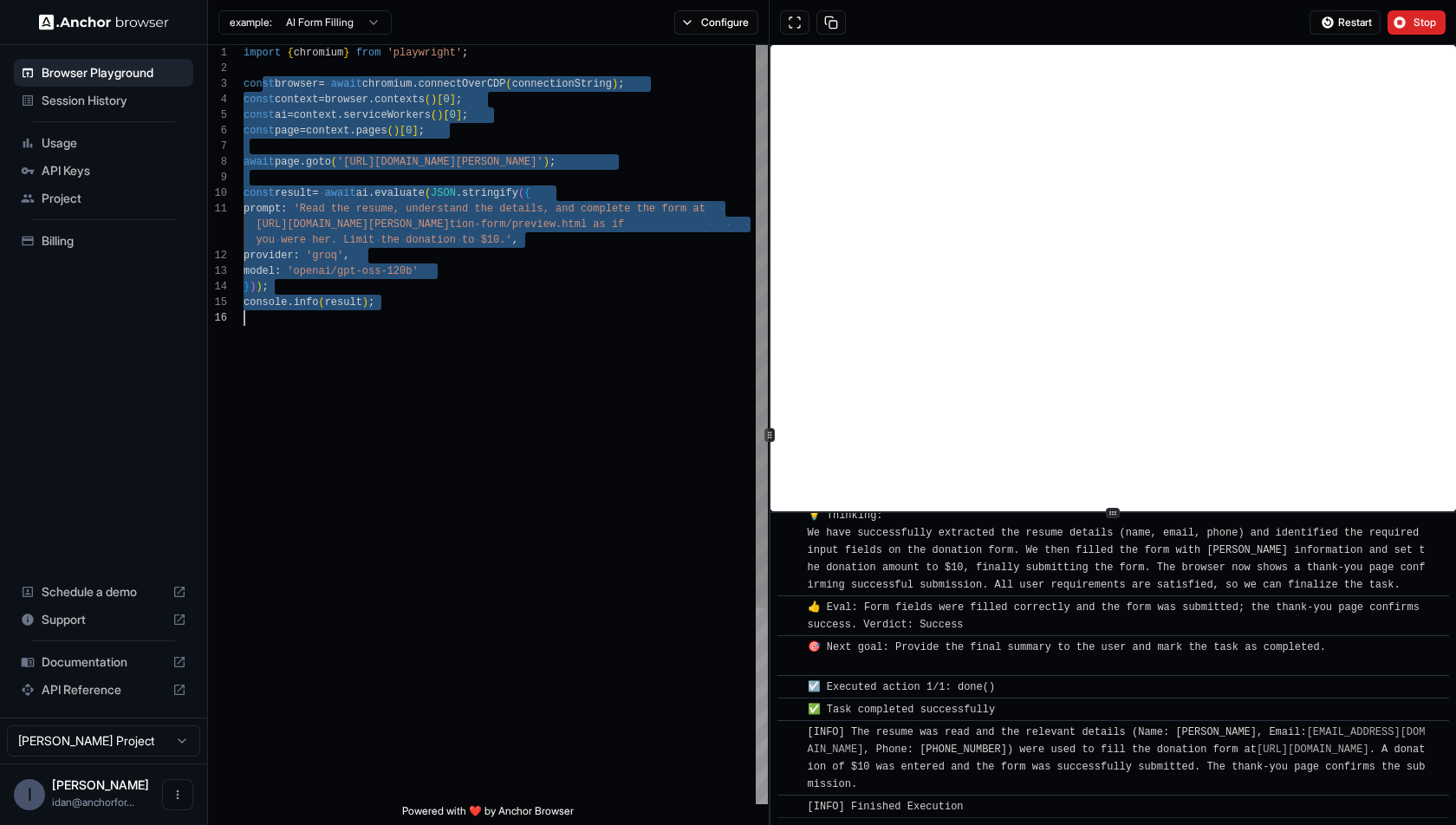
type textarea "**********"
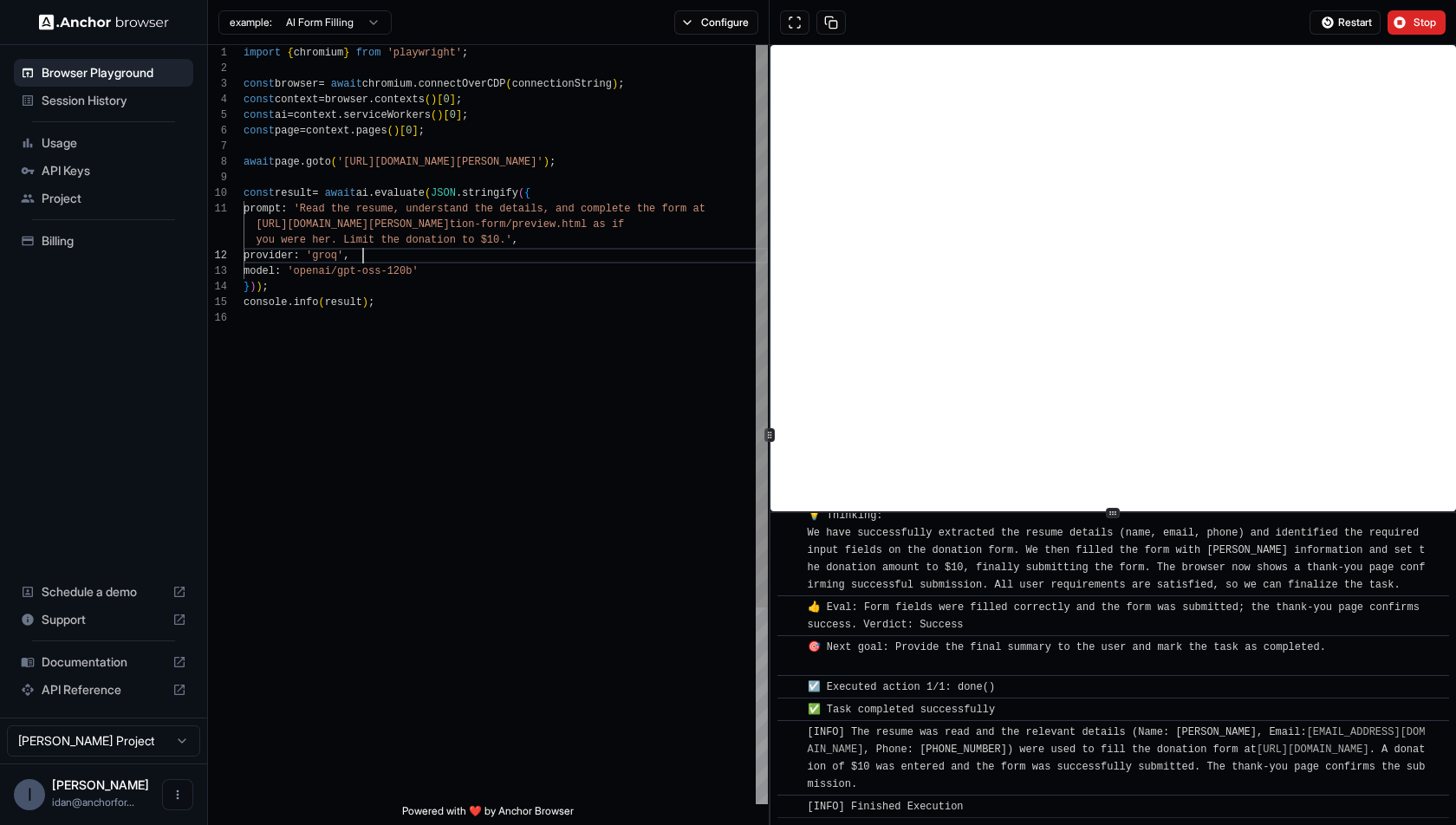
scroll to position [46, 0]
click at [702, 254] on div "import { chromium } from 'playwright' ; const browser = await chromium . connec…" at bounding box center [505, 557] width 525 height 1025
click at [726, 27] on button "Configure" at bounding box center [716, 22] width 84 height 25
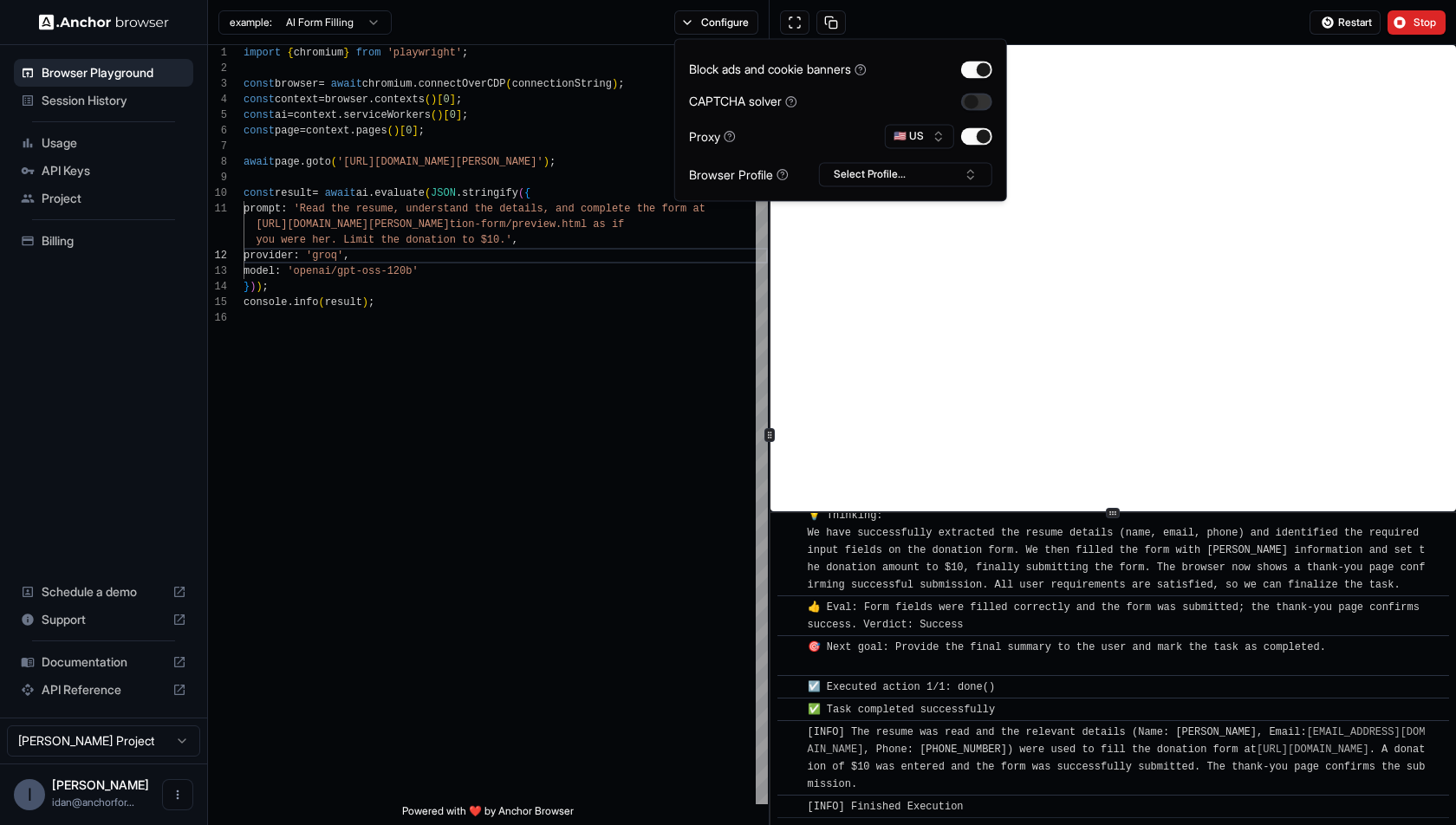
click at [979, 98] on button "button" at bounding box center [977, 101] width 31 height 17
click at [931, 148] on div "Block ads and cookie banners CAPTCHA solver Proxy 🇺🇸 US Browser Profile Select …" at bounding box center [841, 120] width 303 height 134
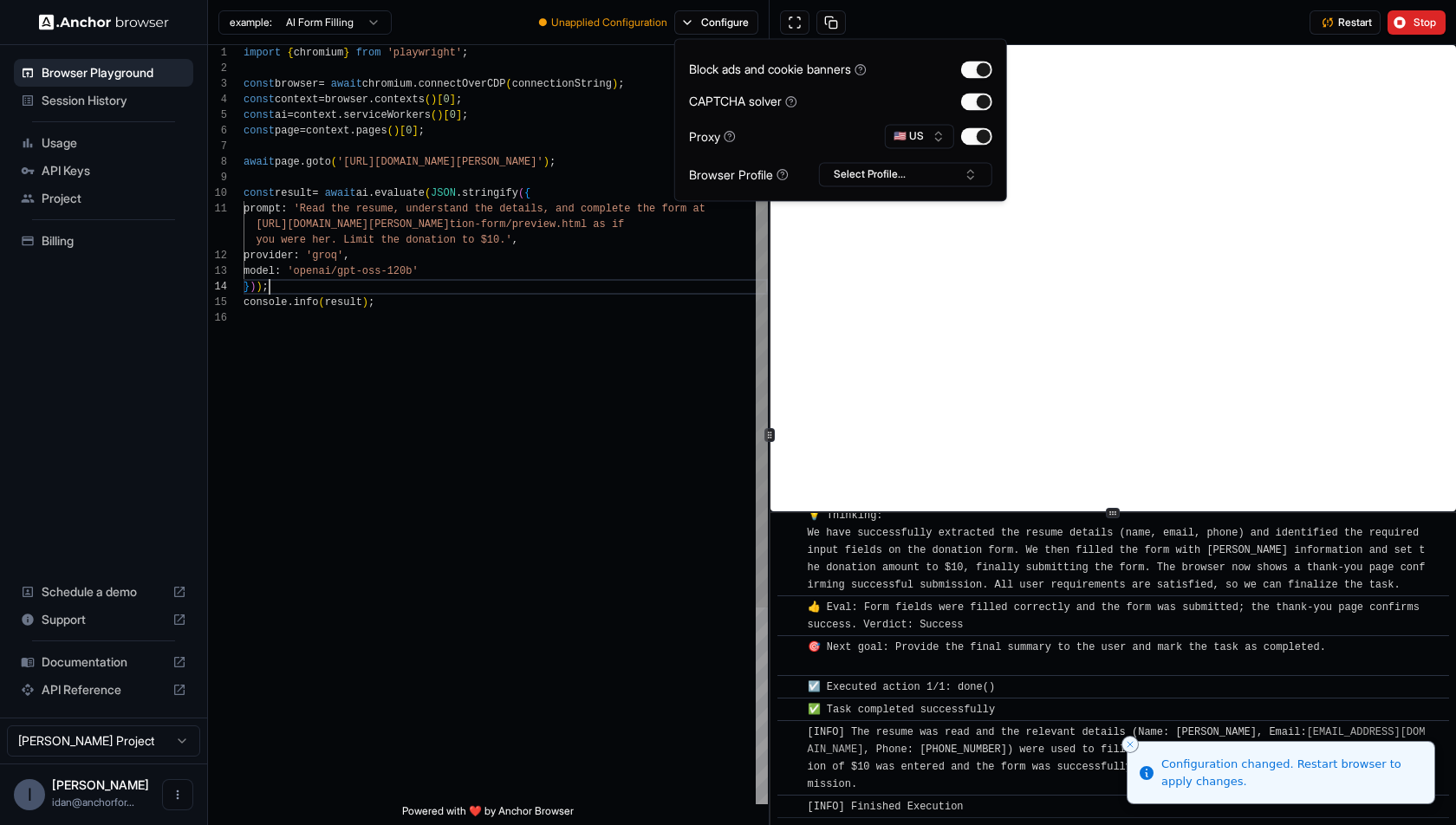
click at [475, 283] on div "import { chromium } from 'playwright' ; const browser = await chromium . connec…" at bounding box center [505, 557] width 525 height 1025
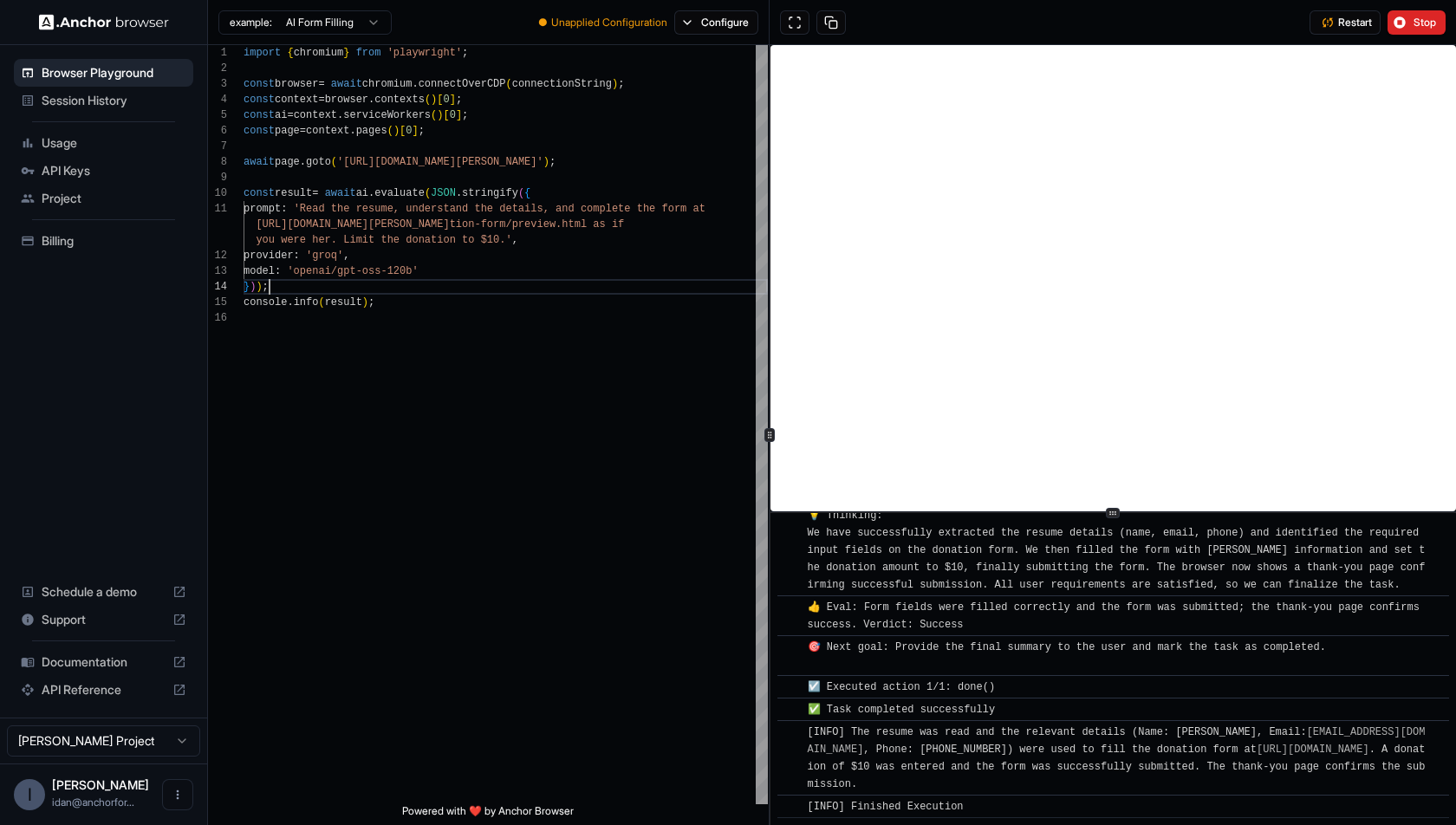
click at [122, 90] on div "Session History" at bounding box center [103, 101] width 179 height 27
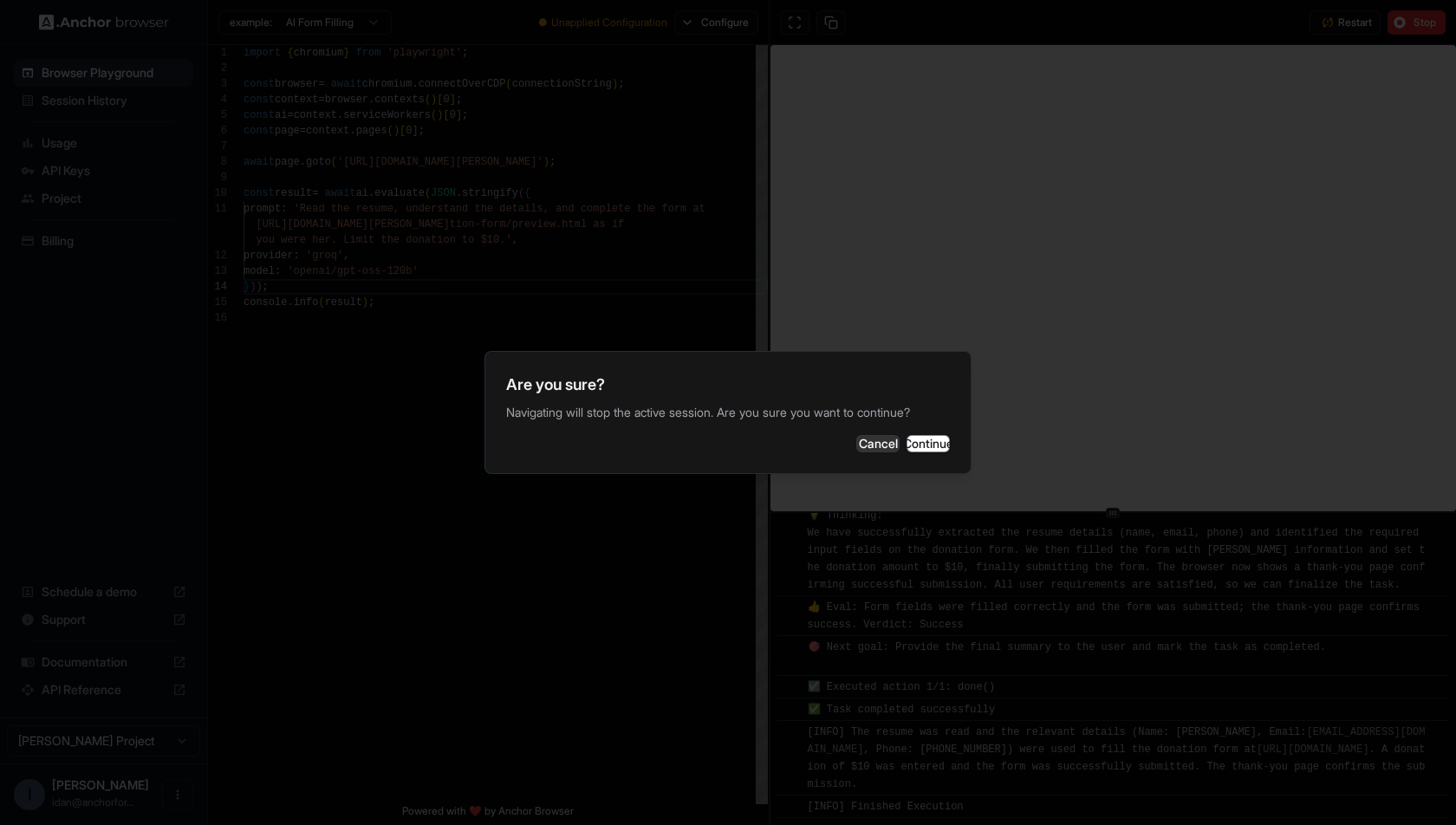
click at [916, 437] on button "Continue" at bounding box center [928, 443] width 43 height 17
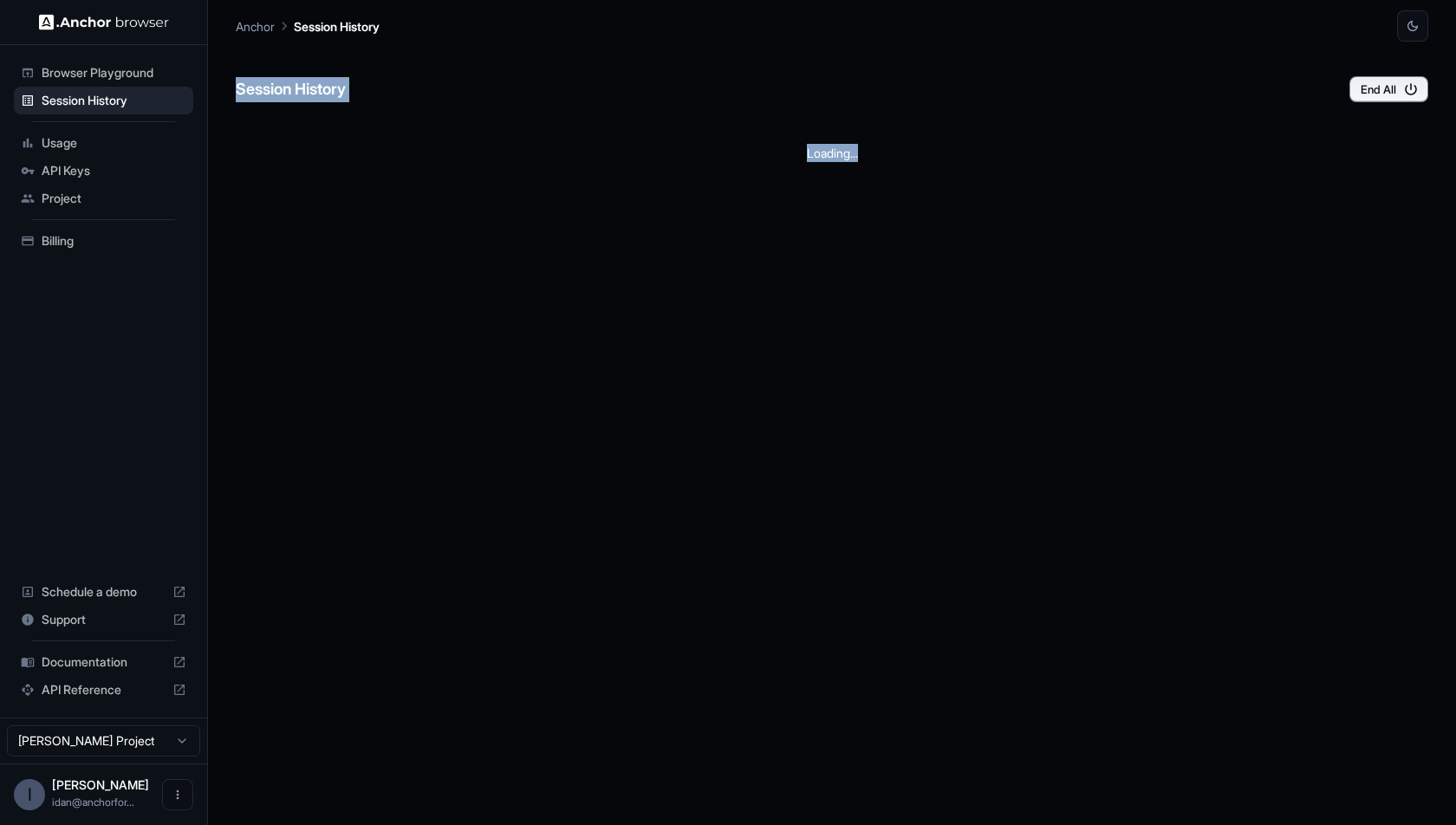
click at [916, 437] on div "Session History End All Loading..." at bounding box center [831, 433] width 1193 height 784
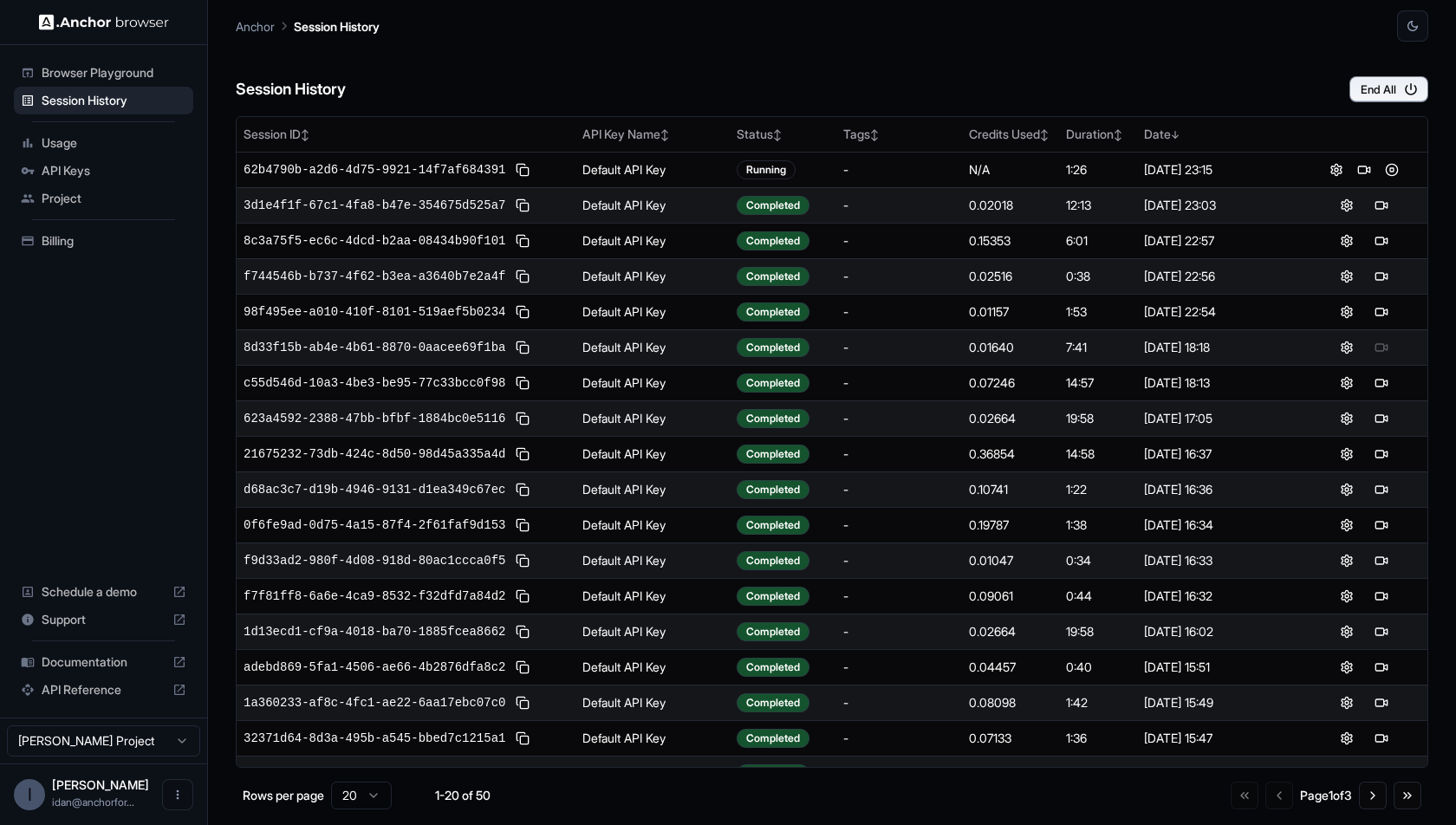
click at [479, 71] on div "Session History End All" at bounding box center [831, 71] width 1193 height 60
click at [345, 208] on span "3d1e4f1f-67c1-4fa8-b47e-354675d525a7" at bounding box center [375, 205] width 262 height 17
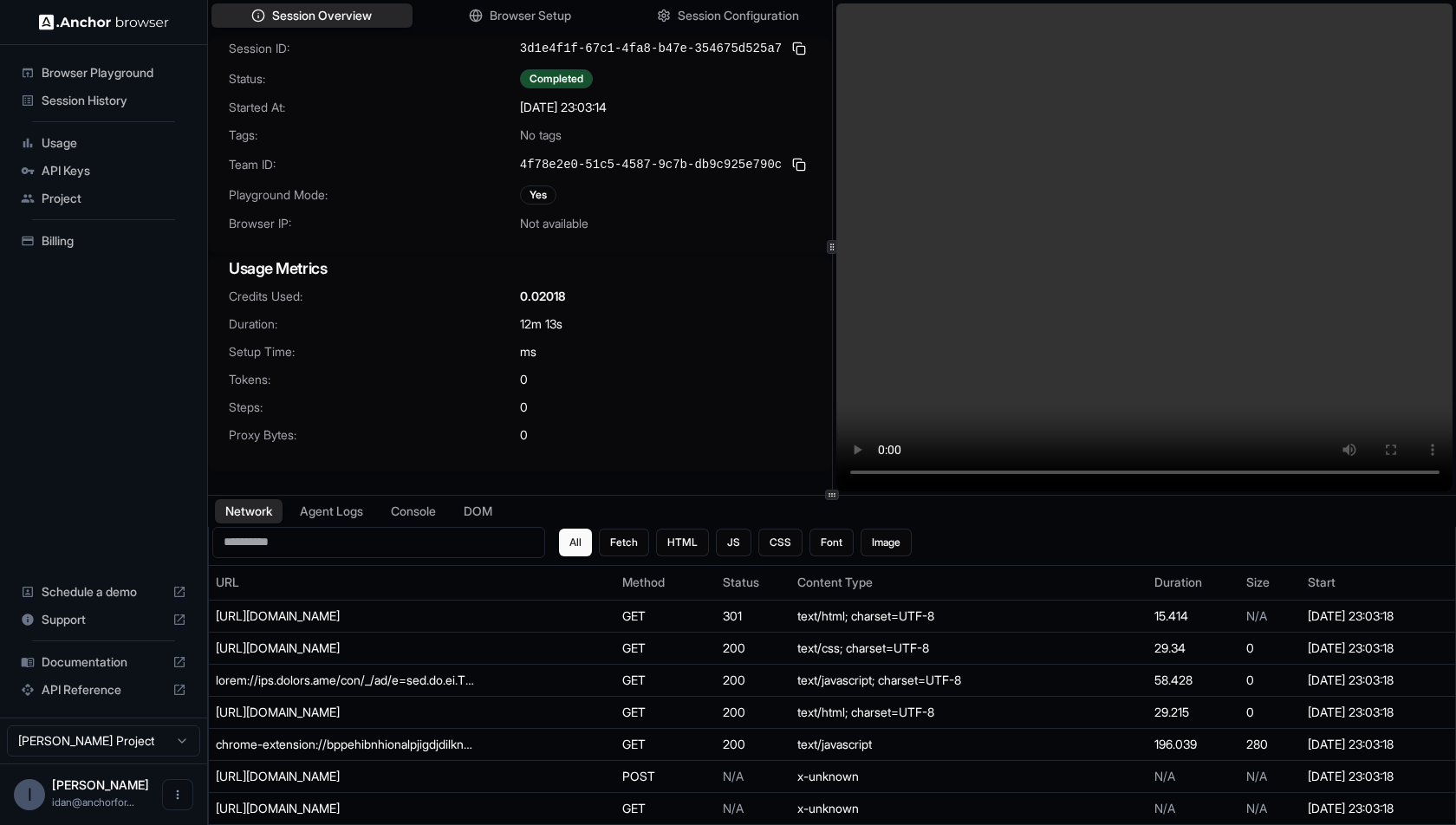
click at [72, 152] on div "Usage" at bounding box center [103, 143] width 179 height 27
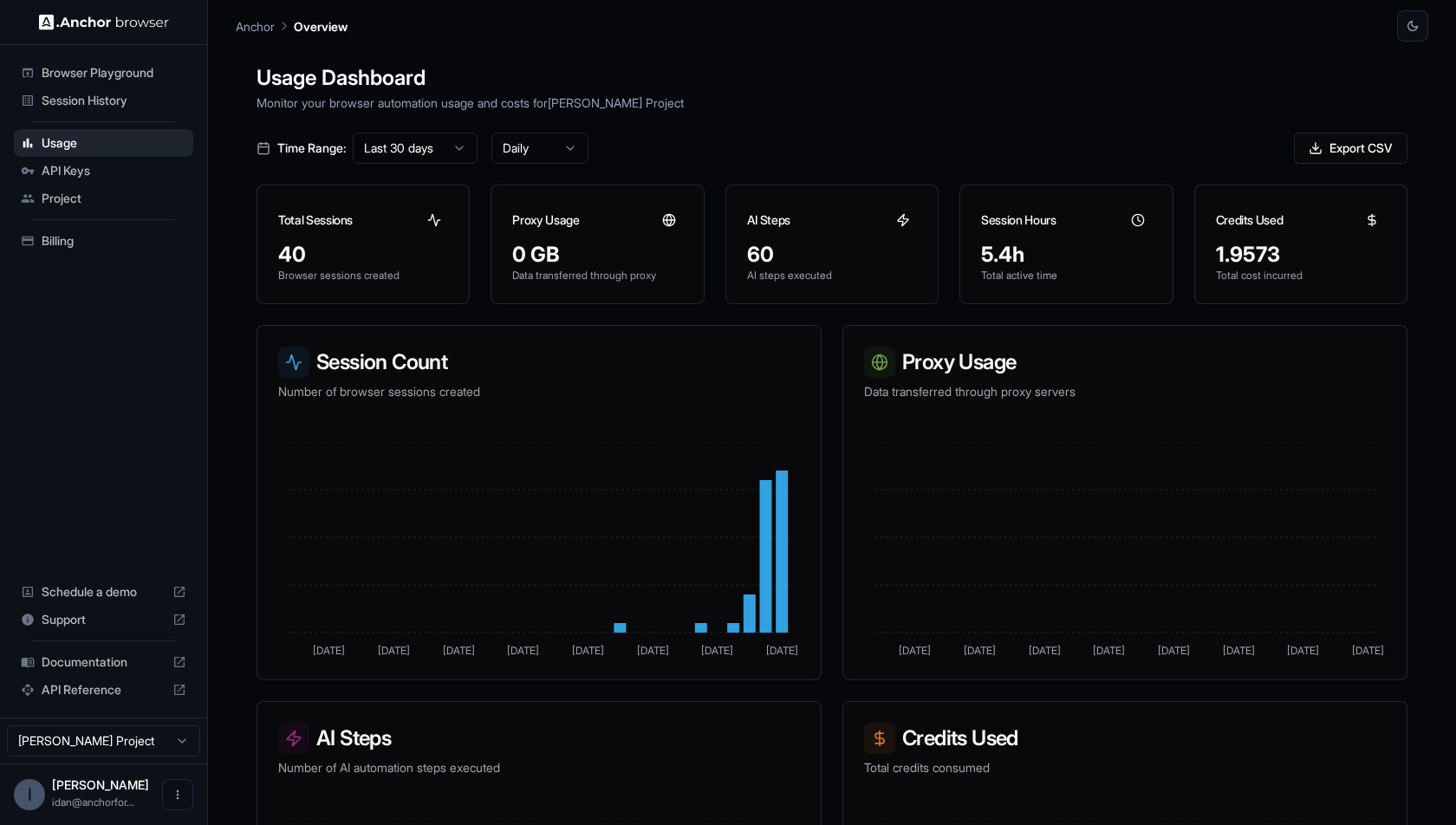
click at [140, 73] on span "Browser Playground" at bounding box center [114, 72] width 145 height 17
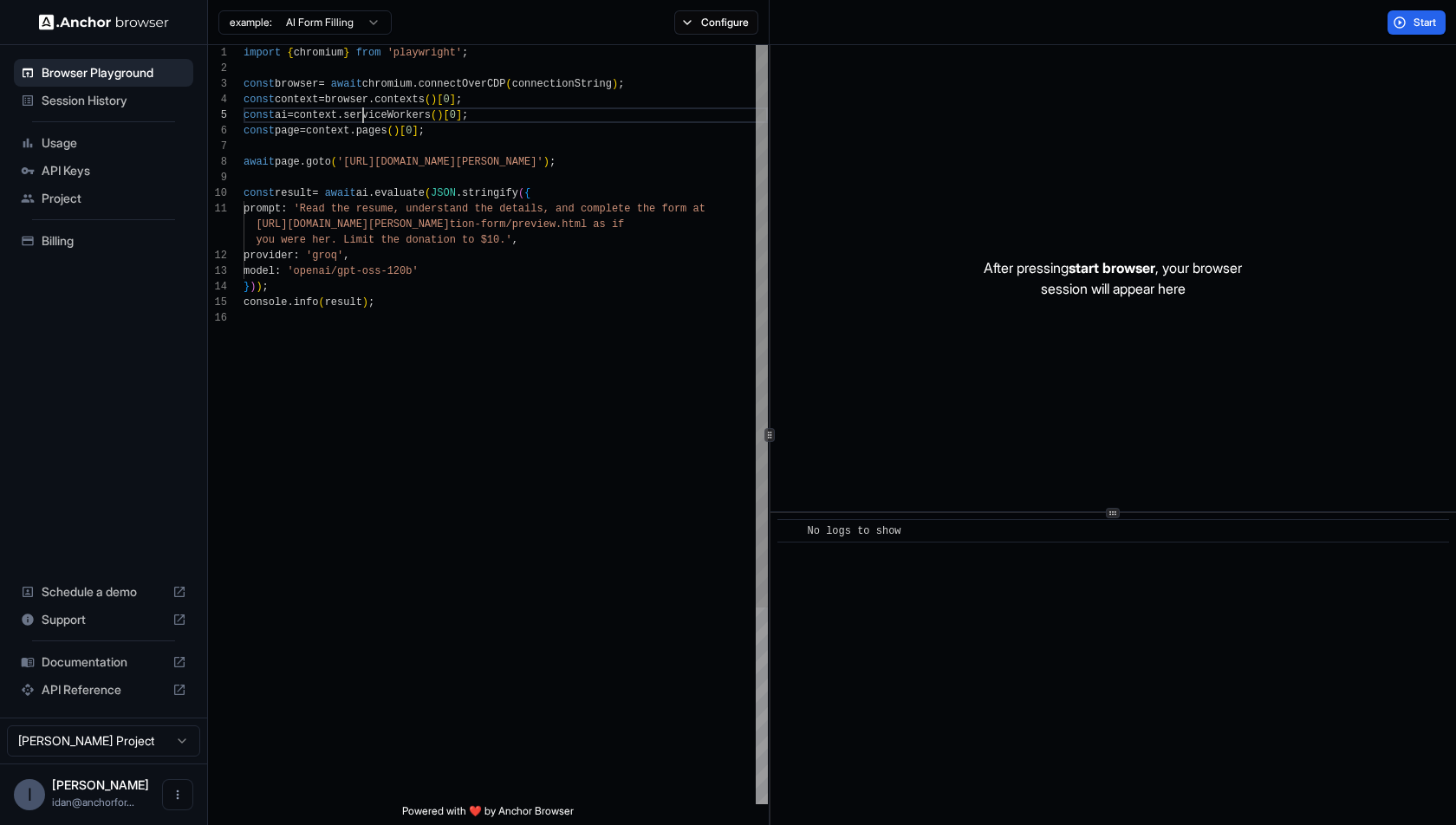
scroll to position [62, 0]
drag, startPoint x: 365, startPoint y: 122, endPoint x: 401, endPoint y: 165, distance: 56.1
click at [367, 128] on div "import { chromium } from 'playwright' ; const browser = await chromium . connec…" at bounding box center [505, 557] width 525 height 1025
type textarea "**********"
click at [531, 264] on div "import { chromium } from 'playwright' ; const browser = await chromium . connec…" at bounding box center [505, 557] width 525 height 1025
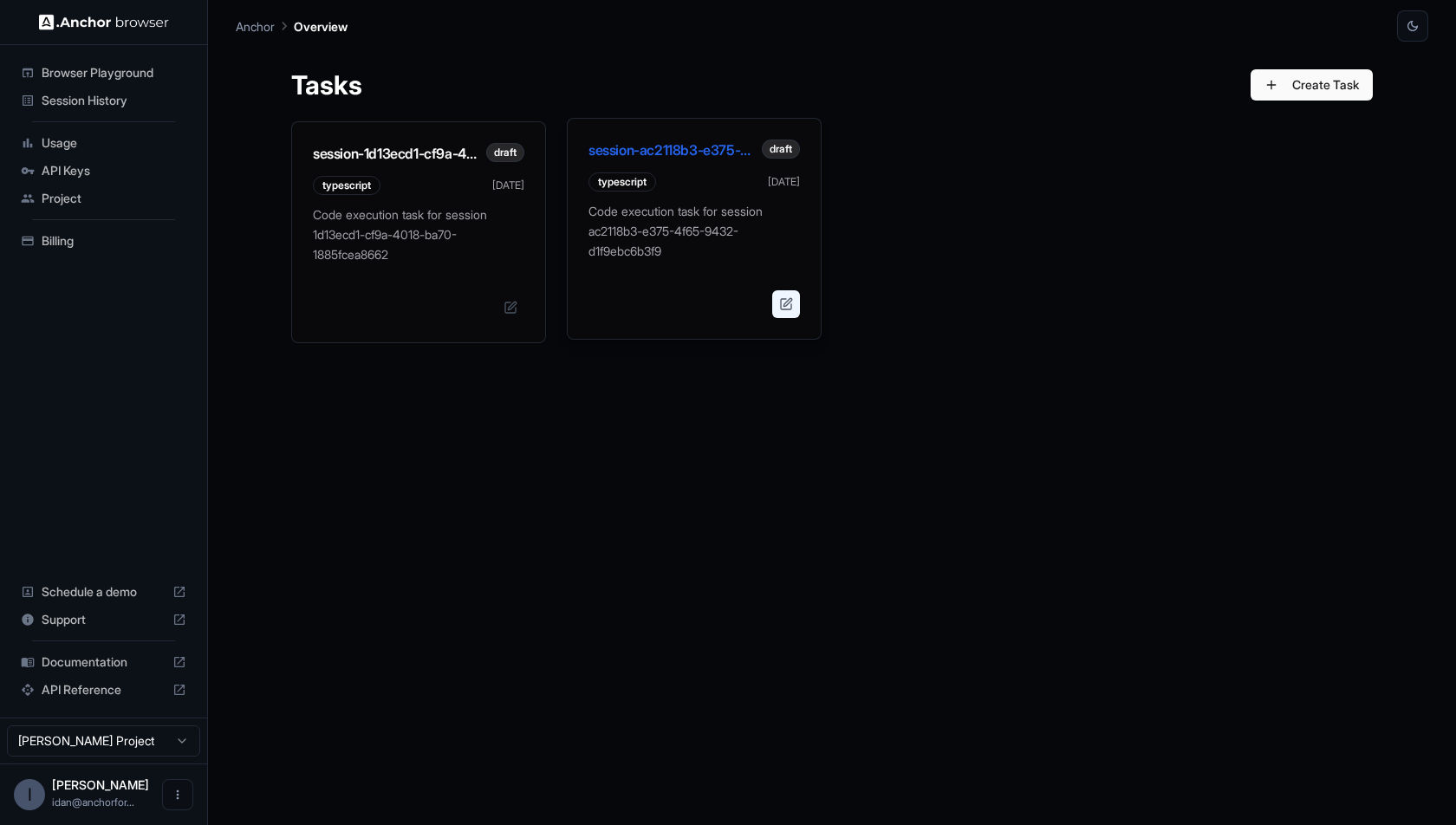
click at [794, 302] on button at bounding box center [786, 304] width 27 height 27
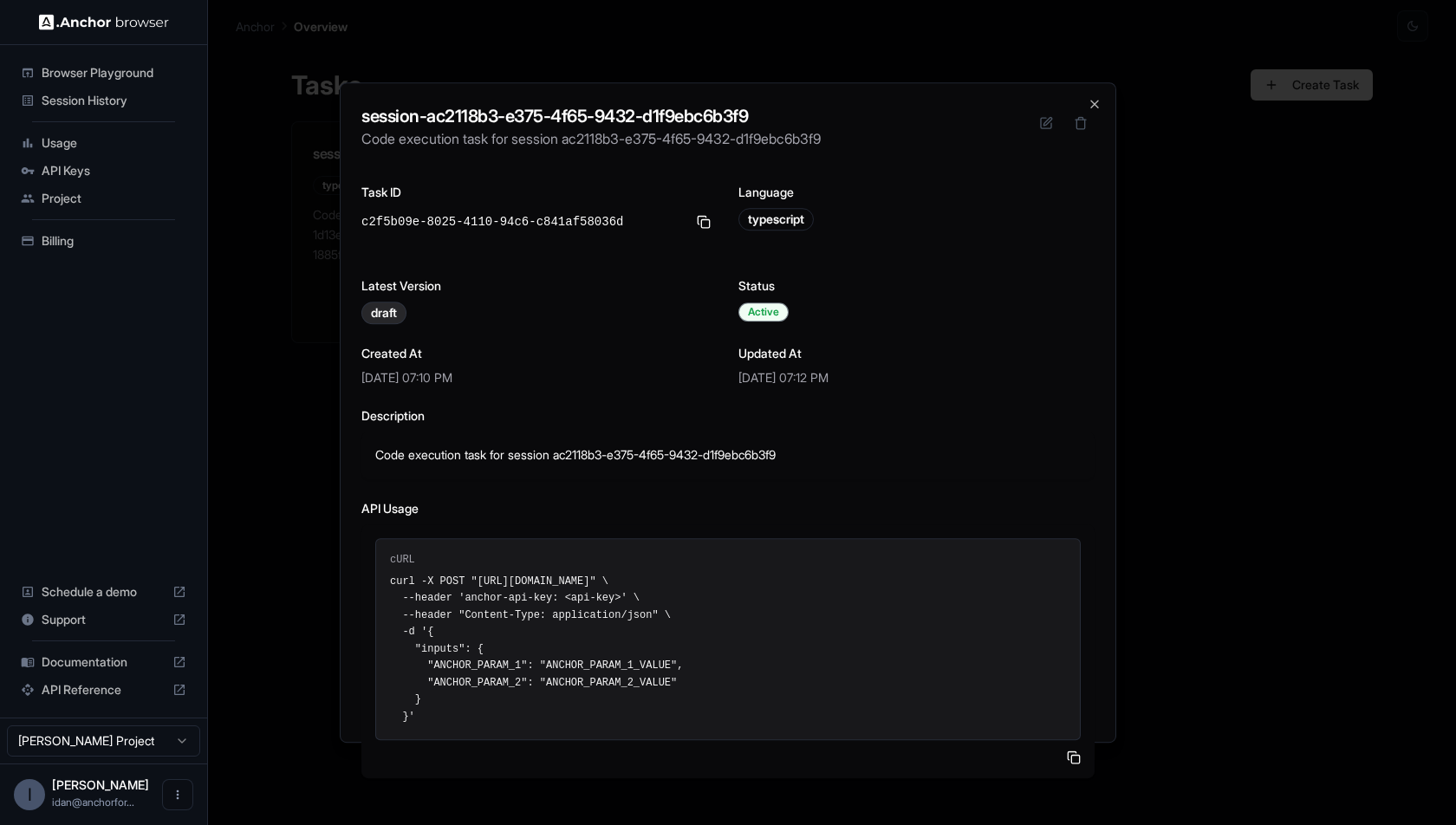
drag, startPoint x: 386, startPoint y: 576, endPoint x: 521, endPoint y: 720, distance: 197.4
click at [521, 720] on div "cURL curl -X POST "[URL][DOMAIN_NAME]" \ --header 'anchor-api-key: <api-key>' \…" at bounding box center [728, 640] width 706 height 203
click at [494, 696] on pre "curl -X POST "[URL][DOMAIN_NAME]" \ --header 'anchor-api-key: <api-key>' \ --he…" at bounding box center [728, 650] width 676 height 153
drag, startPoint x: 424, startPoint y: 663, endPoint x: 742, endPoint y: 660, distance: 318.0
click at [743, 660] on pre "curl -X POST "[URL][DOMAIN_NAME]" \ --header 'anchor-api-key: <api-key>' \ --he…" at bounding box center [728, 650] width 676 height 153
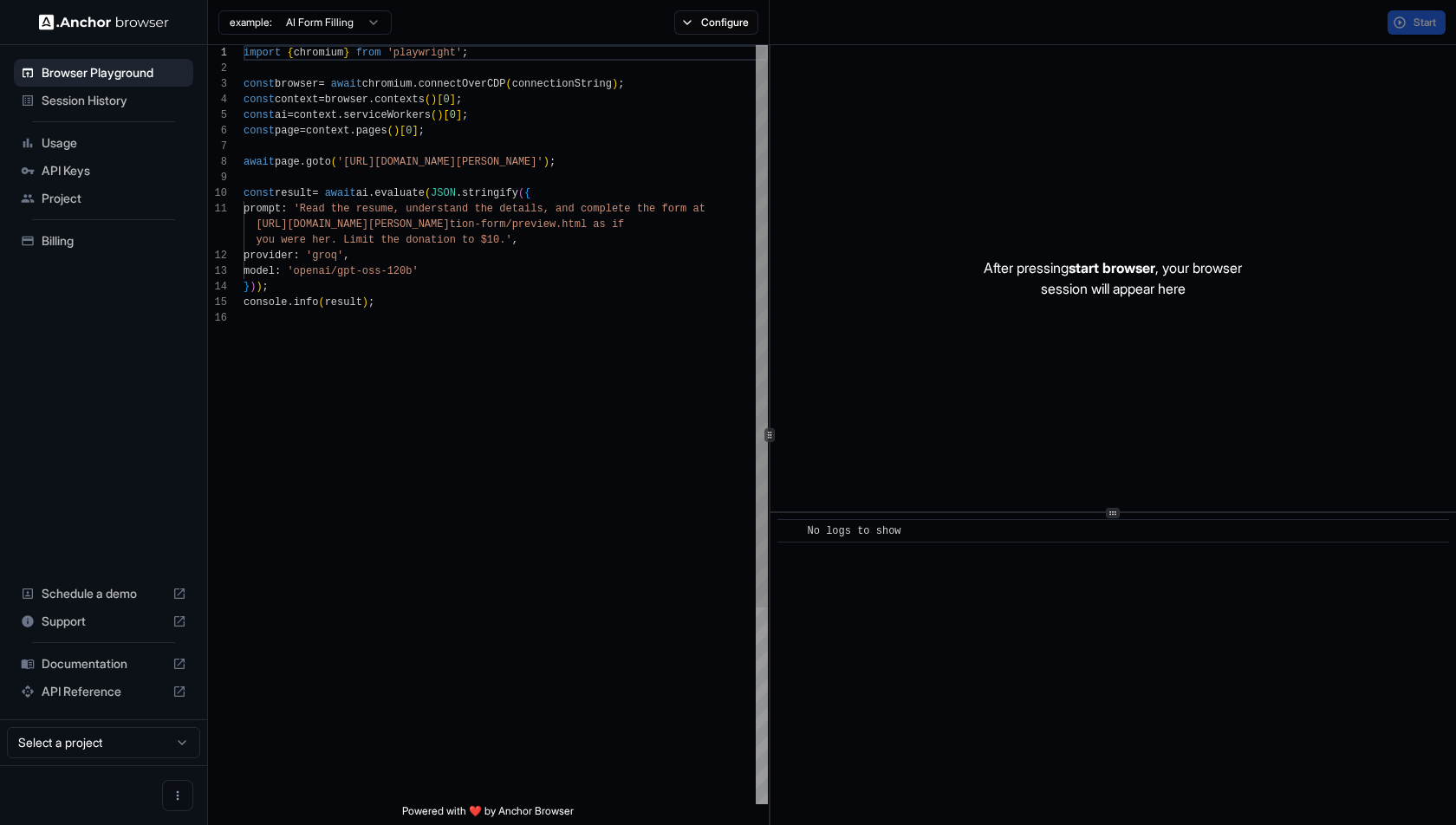
scroll to position [156, 0]
click at [706, 16] on button "Configure" at bounding box center [716, 22] width 84 height 25
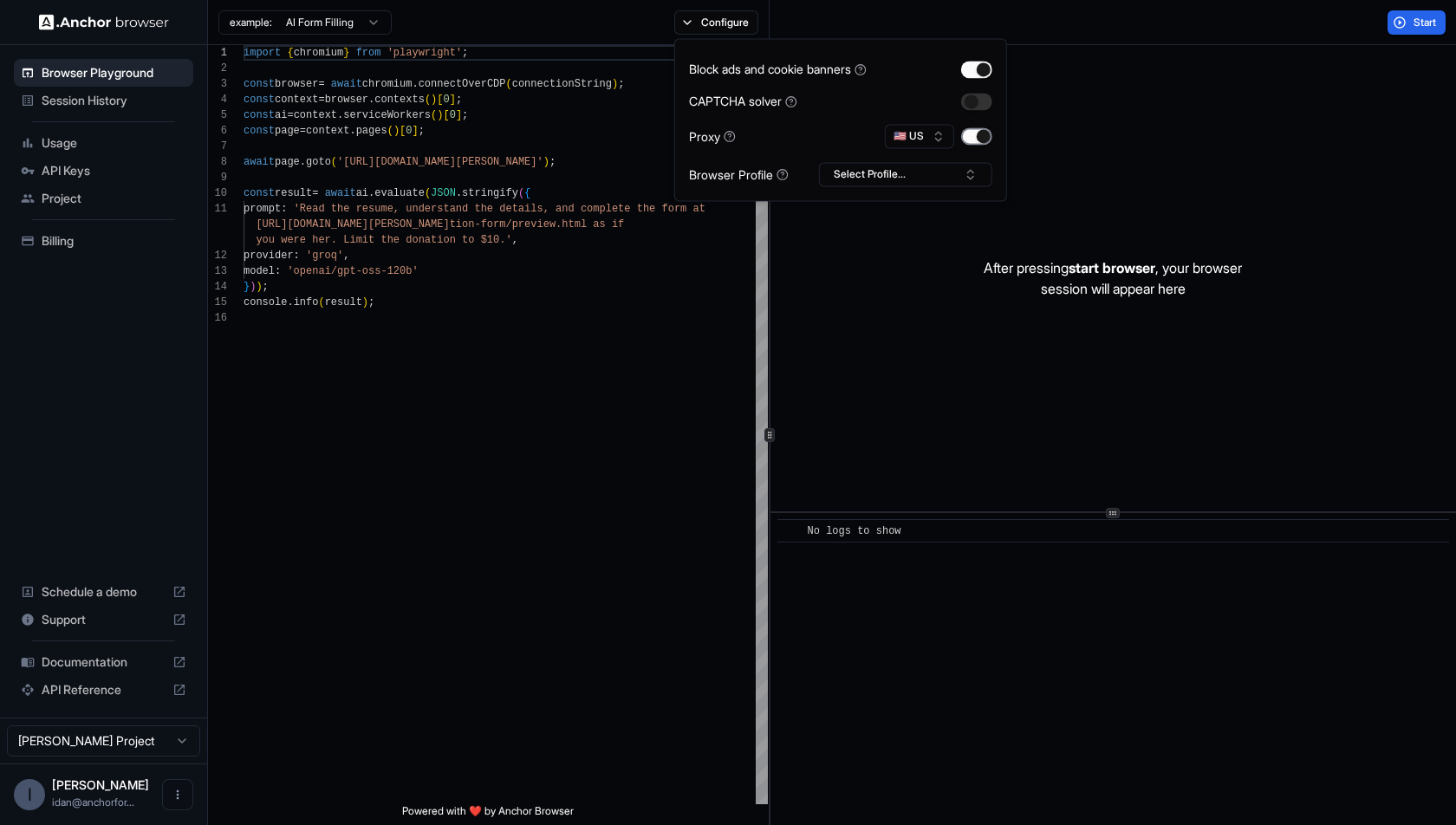
click at [984, 130] on button "button" at bounding box center [977, 136] width 31 height 17
click at [396, 163] on div "import { chromium } from 'playwright' ; const browser = await chromium . connec…" at bounding box center [505, 557] width 525 height 1025
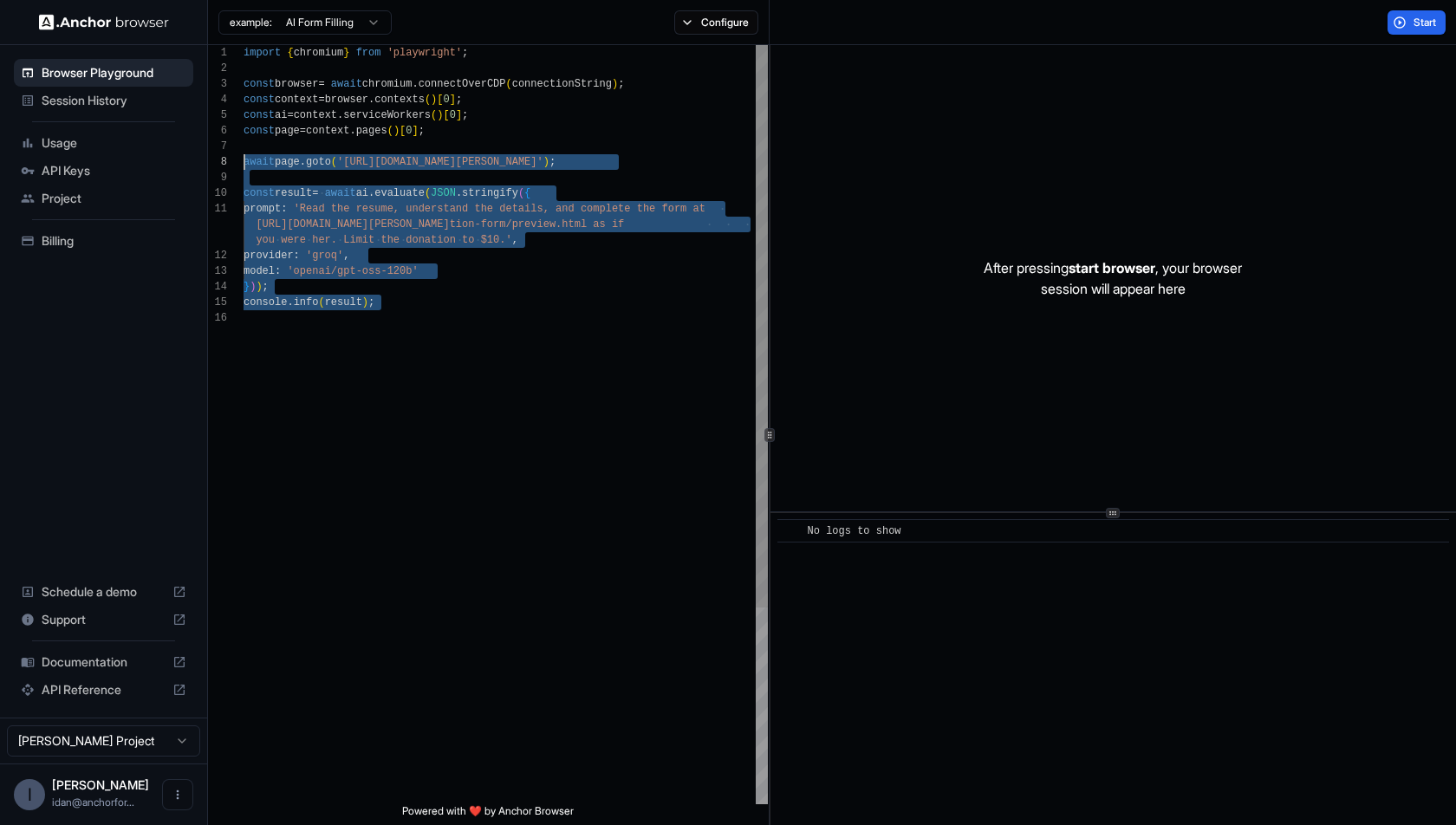
scroll to position [124, 0]
drag, startPoint x: 516, startPoint y: 440, endPoint x: 150, endPoint y: 182, distance: 447.8
click at [244, 182] on div "import { chromium } from 'playwright' ; const browser = await chromium . connec…" at bounding box center [505, 557] width 525 height 1025
type textarea "**********"
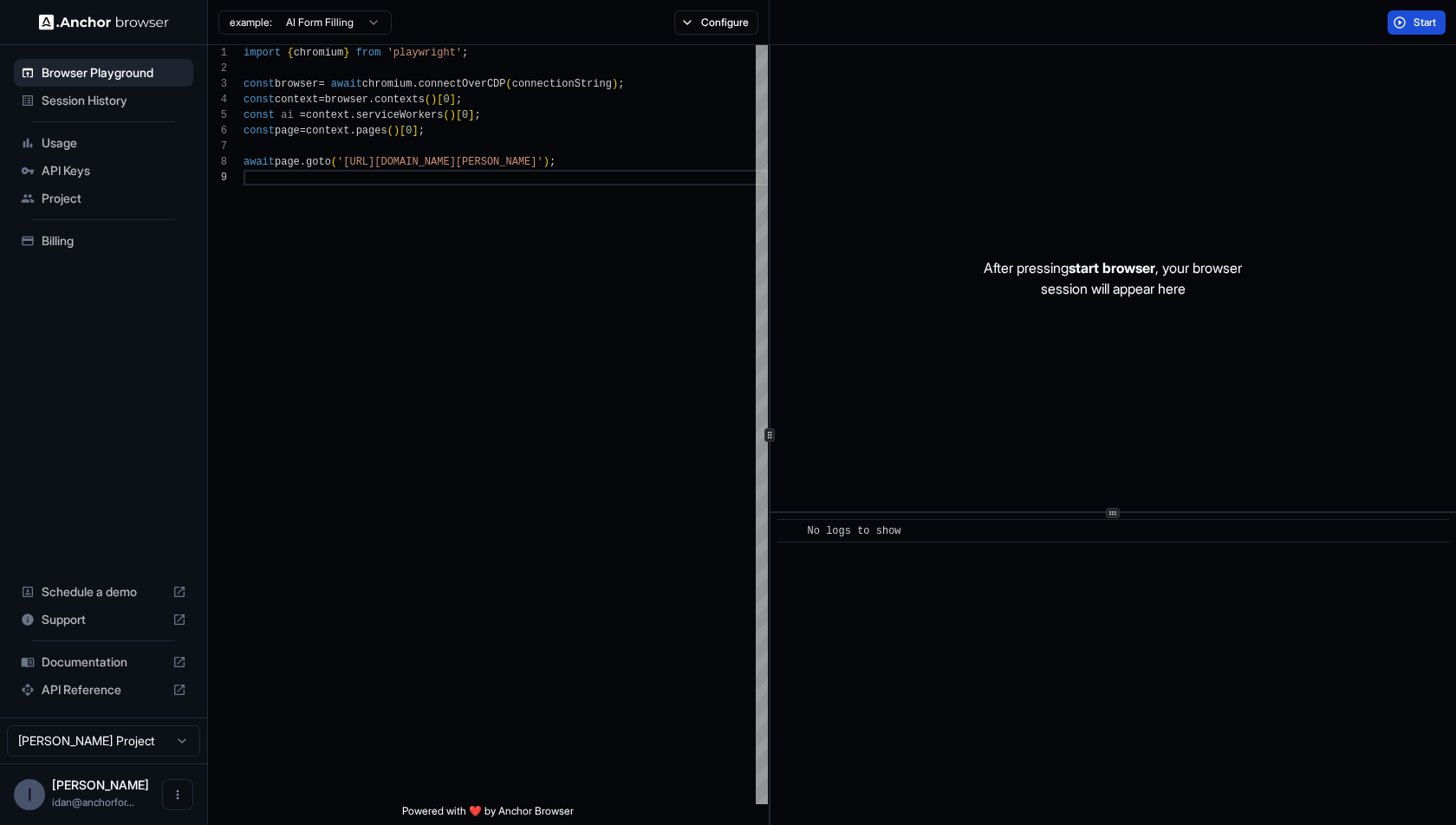
click at [1419, 14] on button "Start" at bounding box center [1417, 22] width 58 height 25
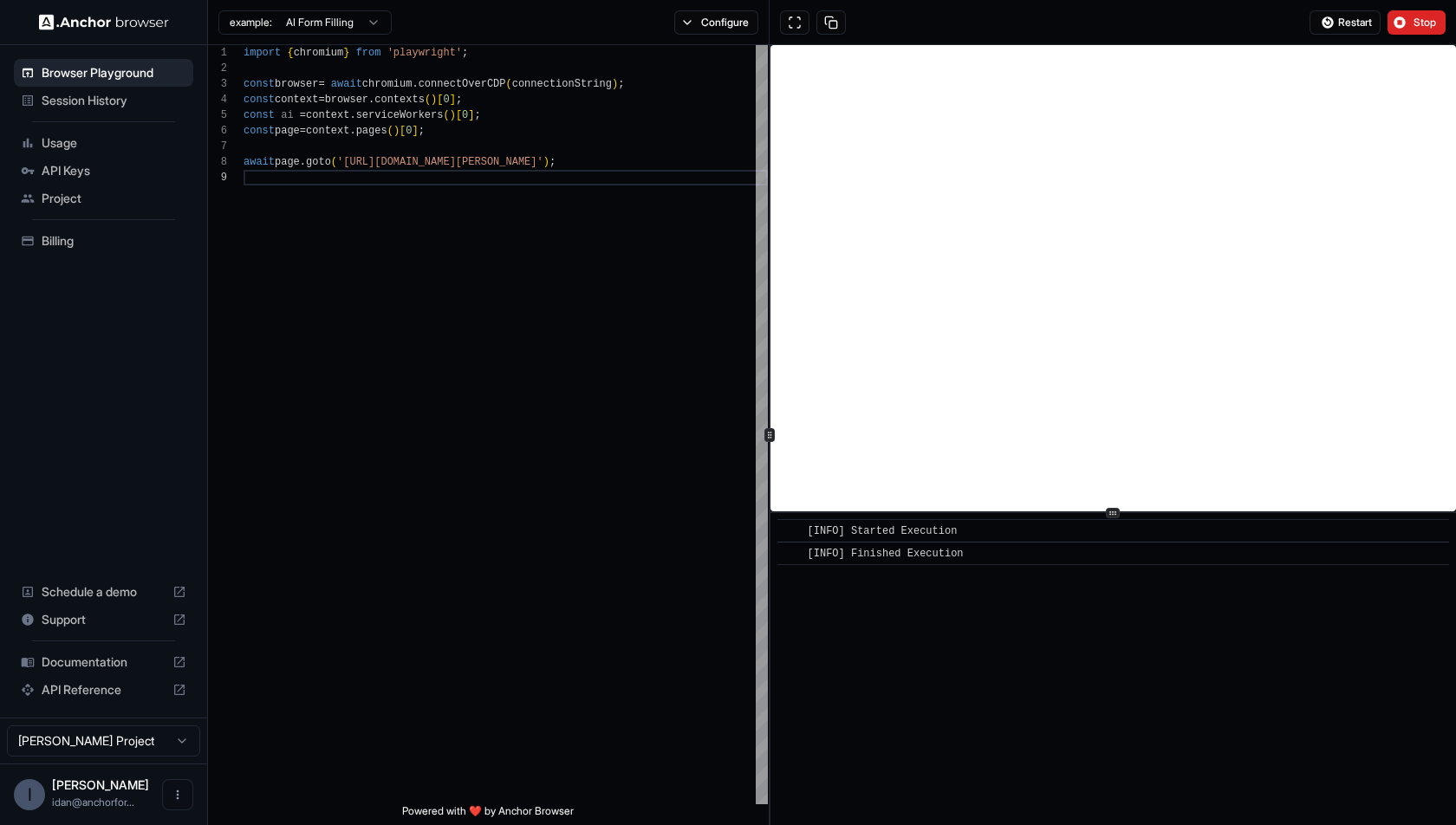
click at [696, 5] on div "example: AI Form Filling Configure" at bounding box center [488, 22] width 561 height 45
click at [696, 31] on button "Configure" at bounding box center [716, 22] width 84 height 25
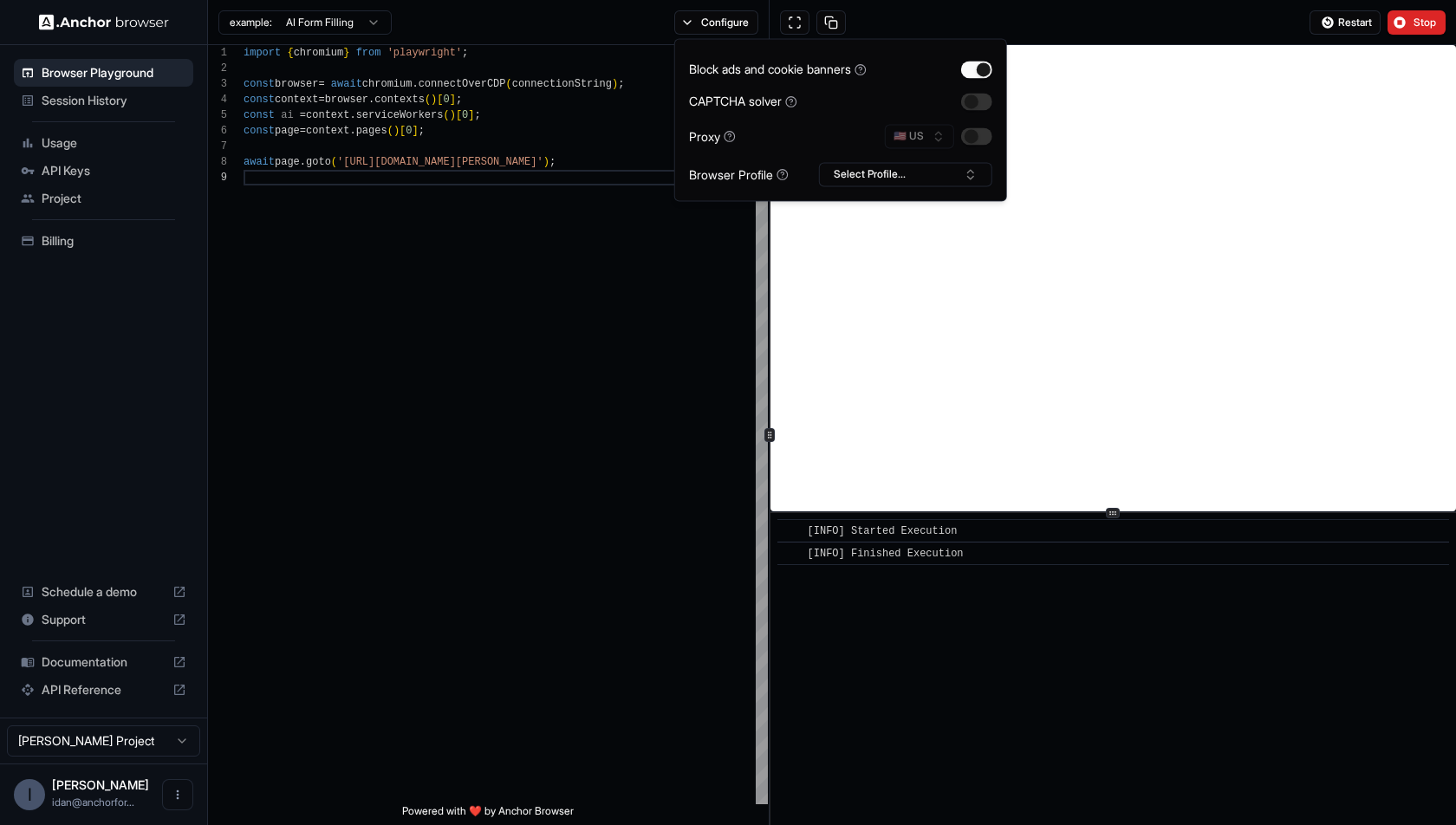
click at [982, 147] on div "🇺🇸 US" at bounding box center [938, 136] width 107 height 25
click at [983, 138] on button "button" at bounding box center [977, 136] width 31 height 17
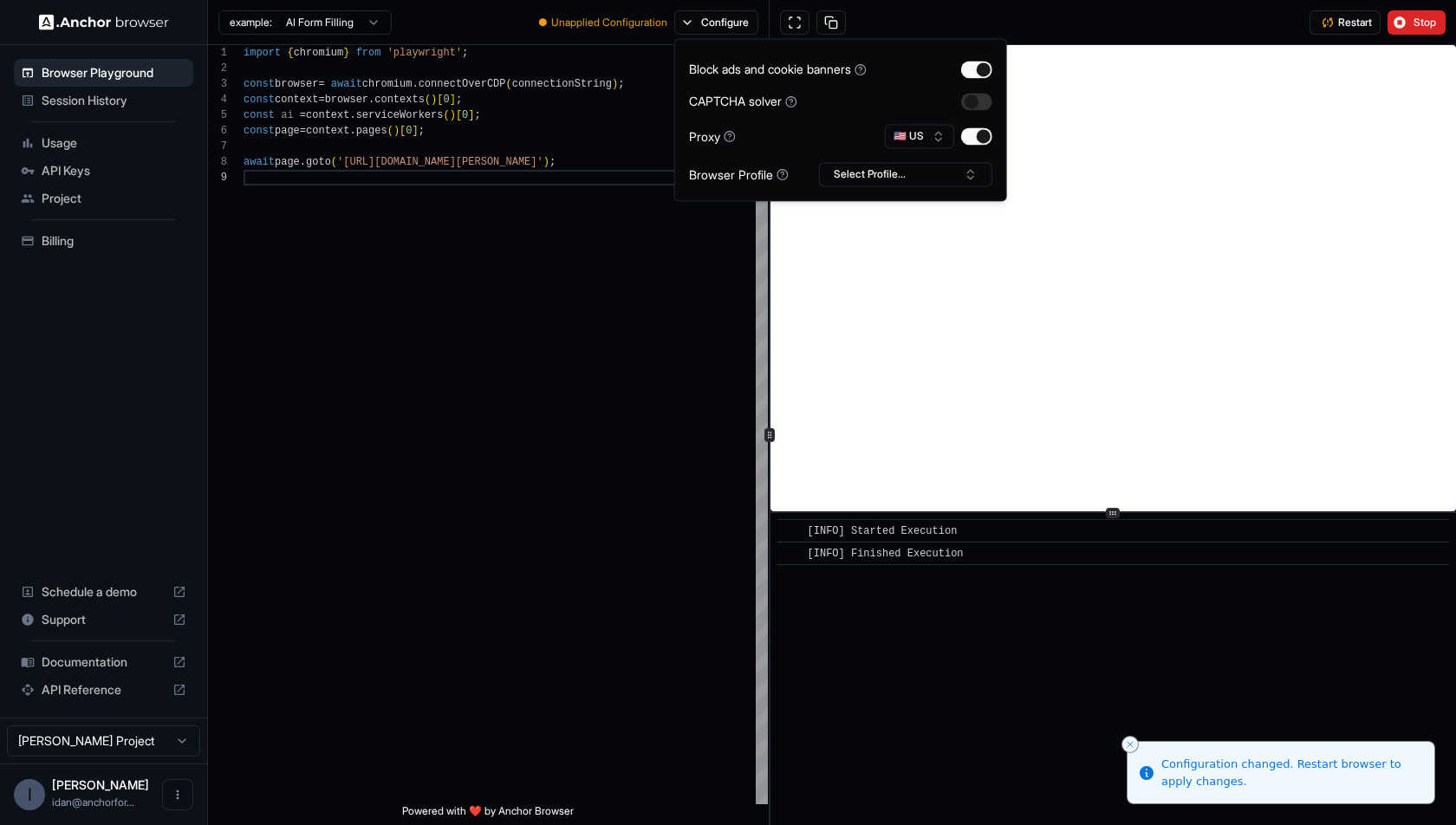
click at [1161, 30] on div "Restart Stop" at bounding box center [1114, 22] width 687 height 45
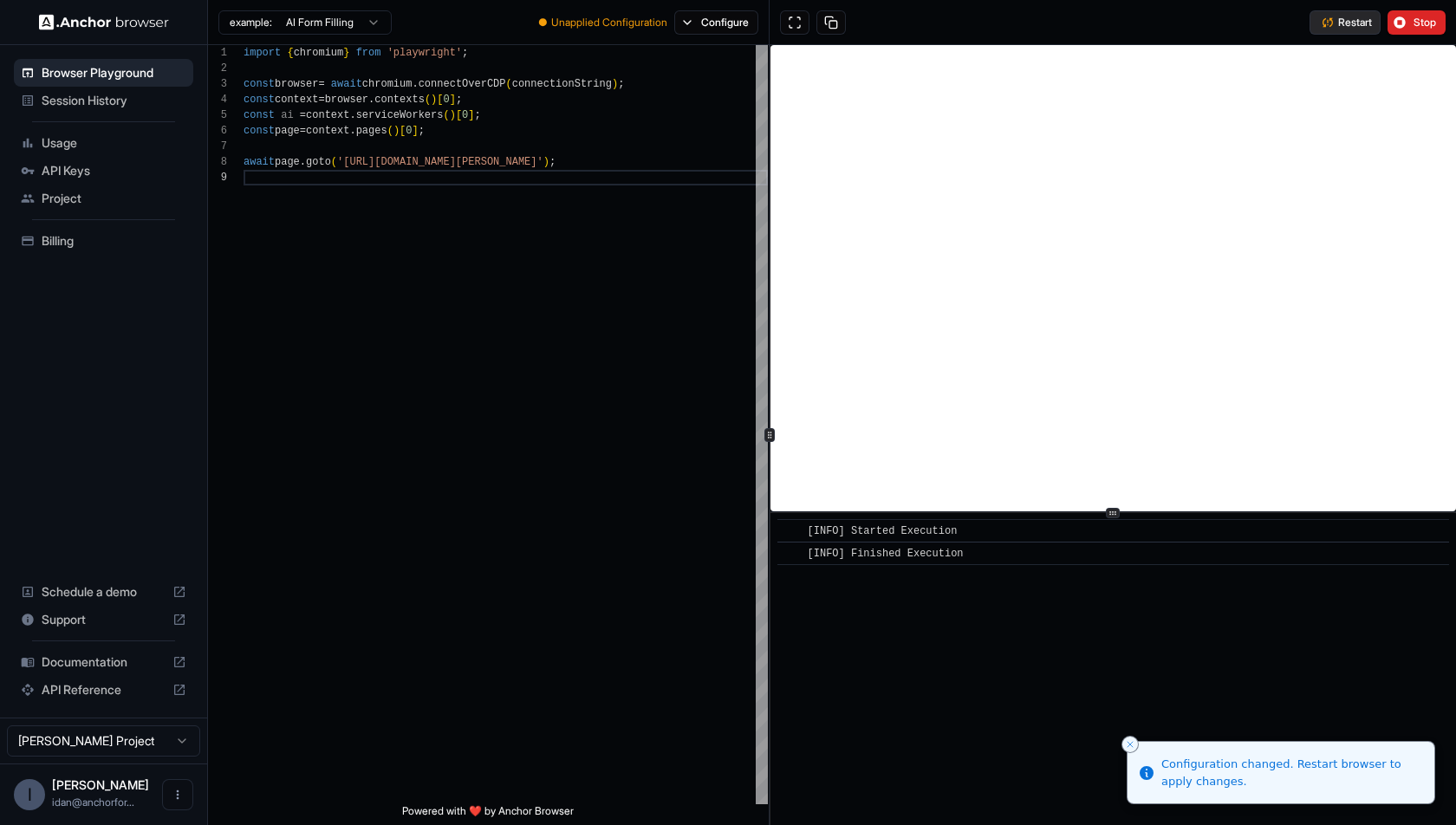
click at [1321, 33] on button "Restart" at bounding box center [1345, 22] width 71 height 25
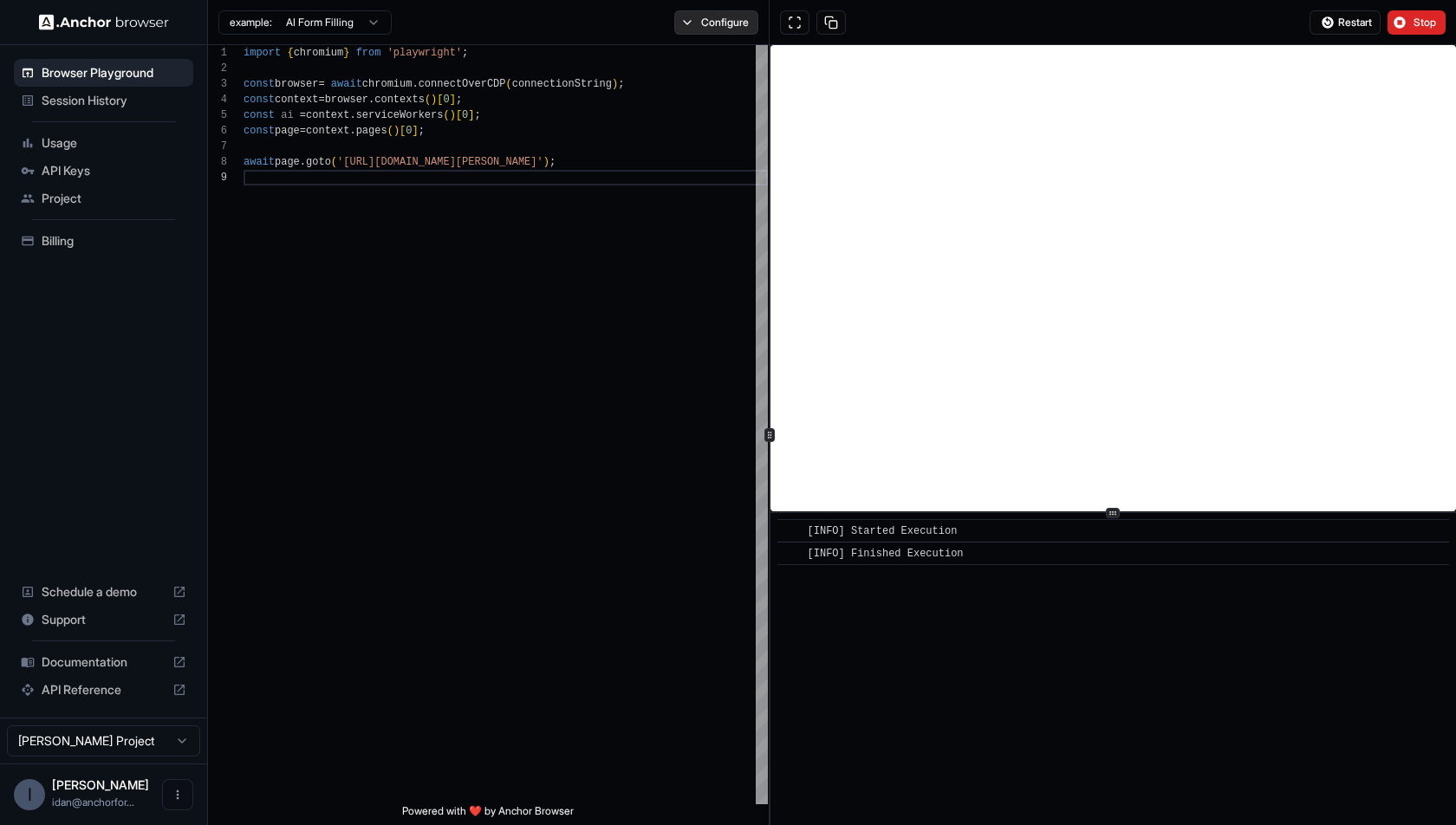
click at [754, 14] on button "Configure" at bounding box center [716, 22] width 84 height 25
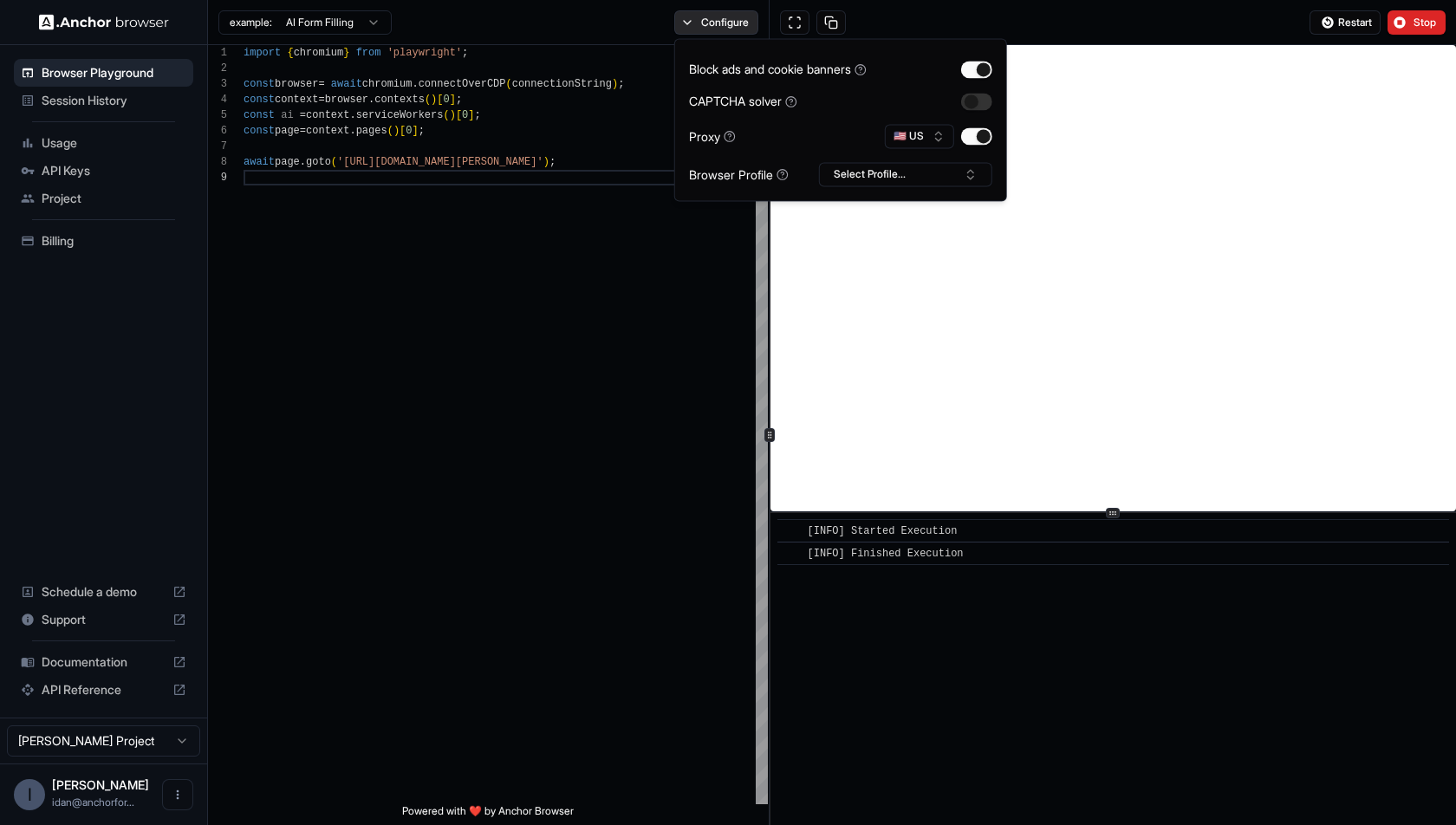
click at [753, 14] on button "Configure" at bounding box center [716, 22] width 84 height 25
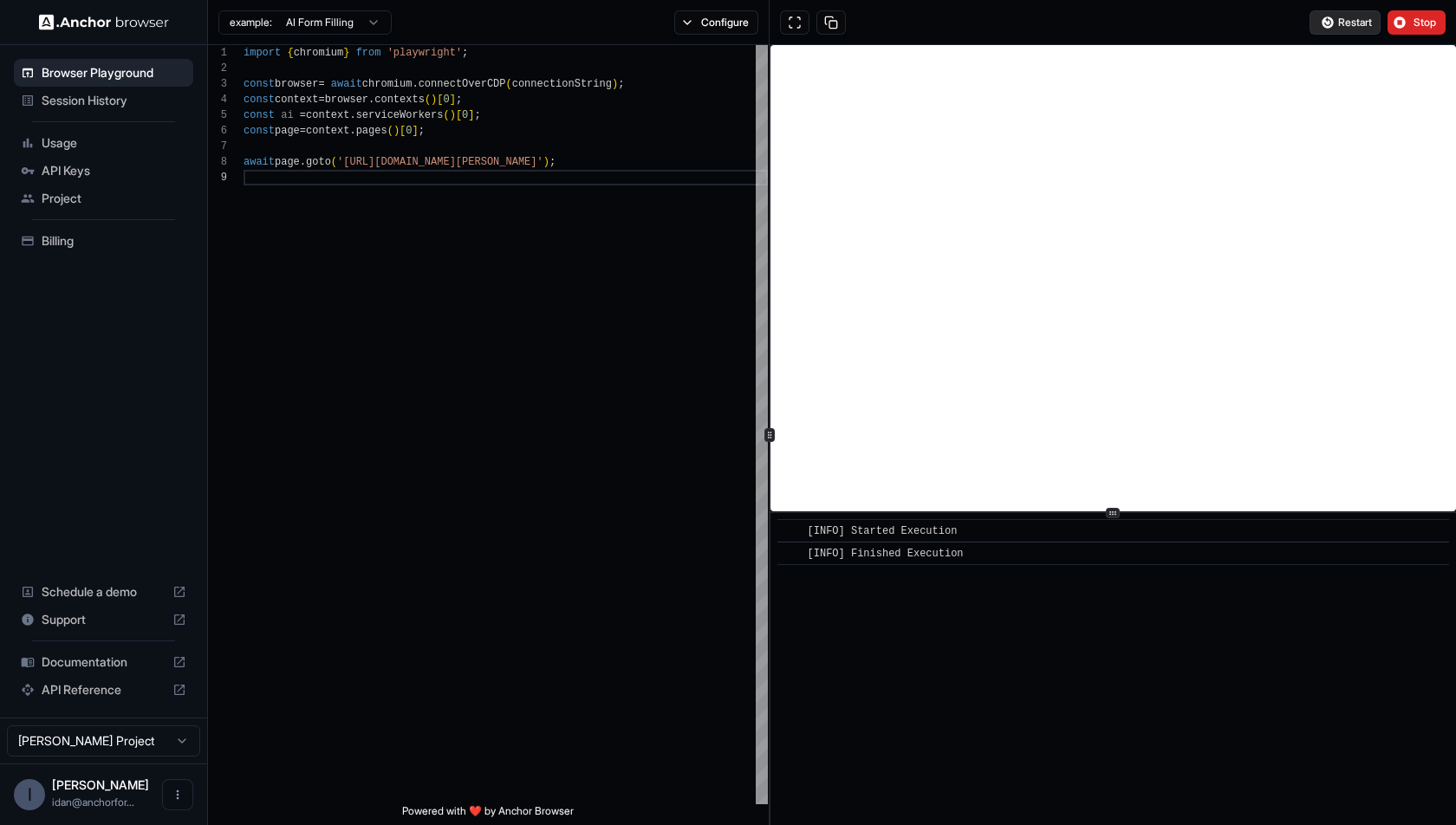
click at [1319, 15] on button "Restart" at bounding box center [1345, 22] width 71 height 25
click at [614, 330] on div "import { chromium } from 'playwright' ; const browser = await chromium . connec…" at bounding box center [505, 487] width 525 height 885
